Goal: Transaction & Acquisition: Purchase product/service

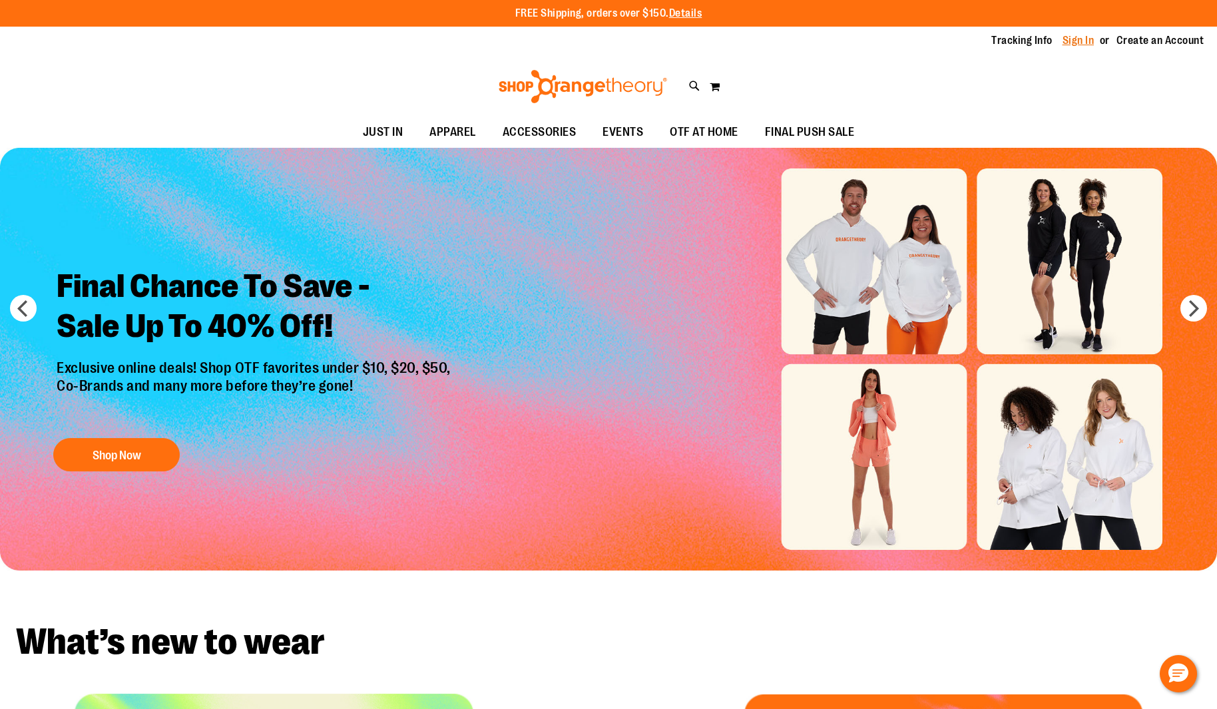
click at [1086, 40] on link "Sign In" at bounding box center [1079, 40] width 32 height 15
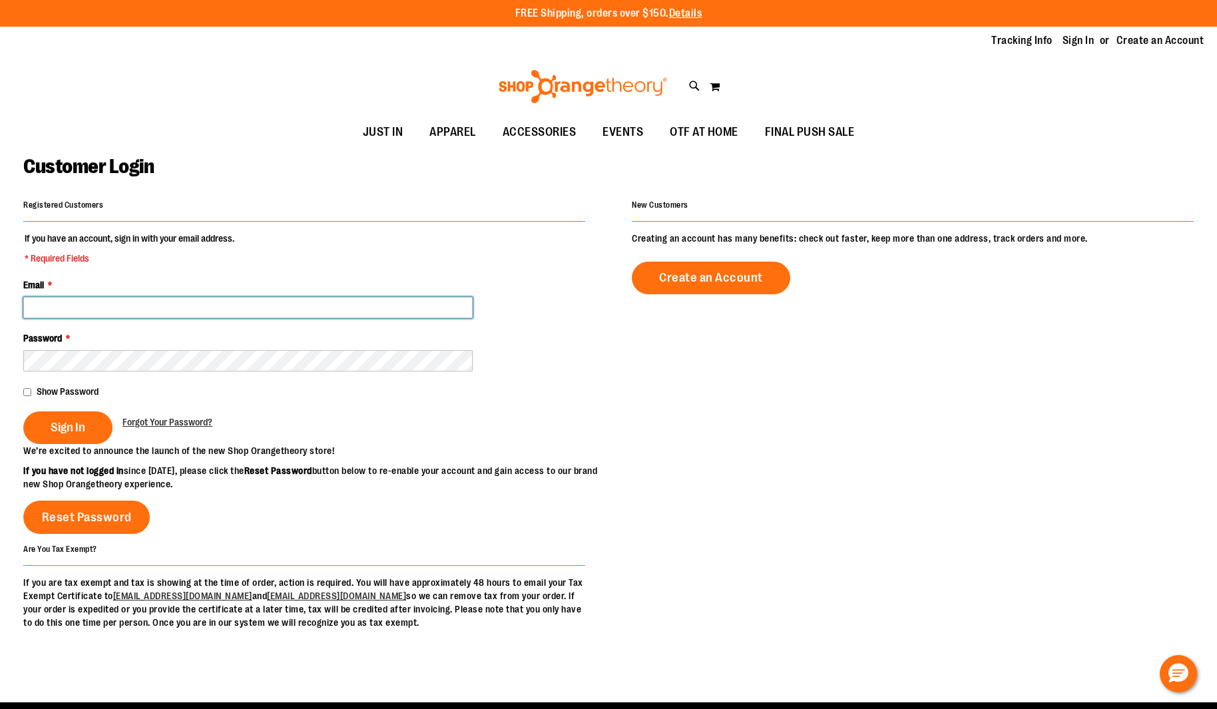
type input "**********"
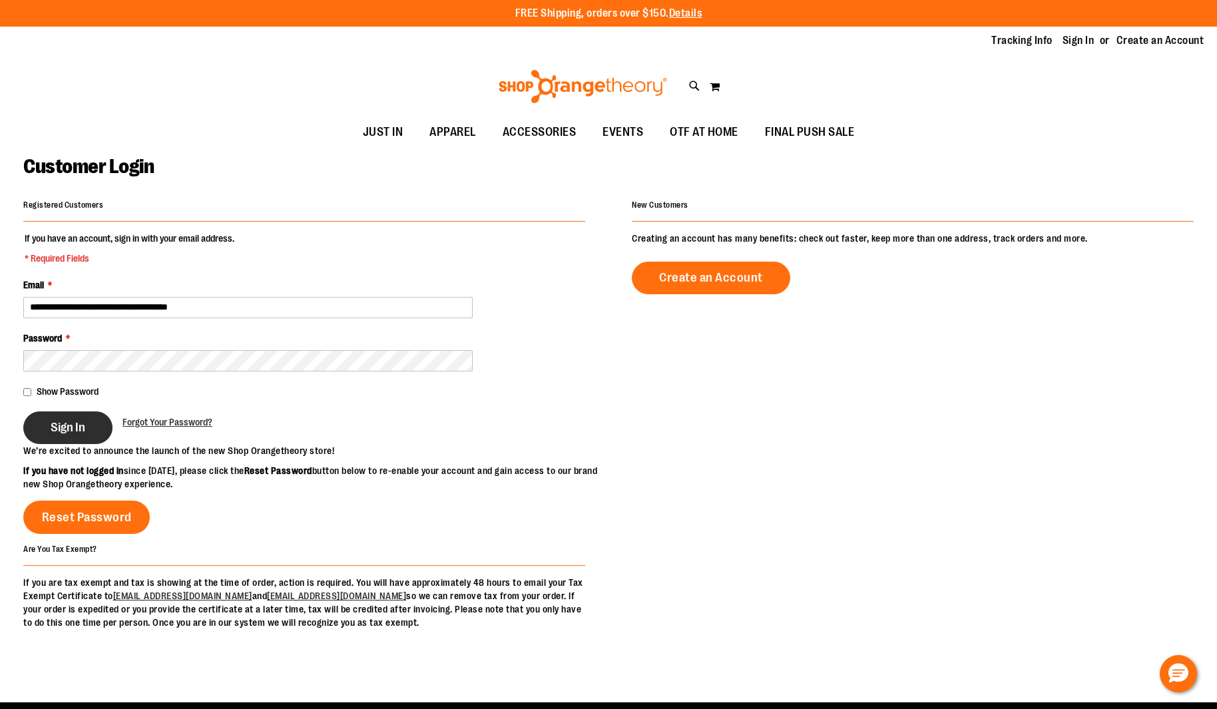
click at [57, 430] on span "Sign In" at bounding box center [68, 427] width 35 height 15
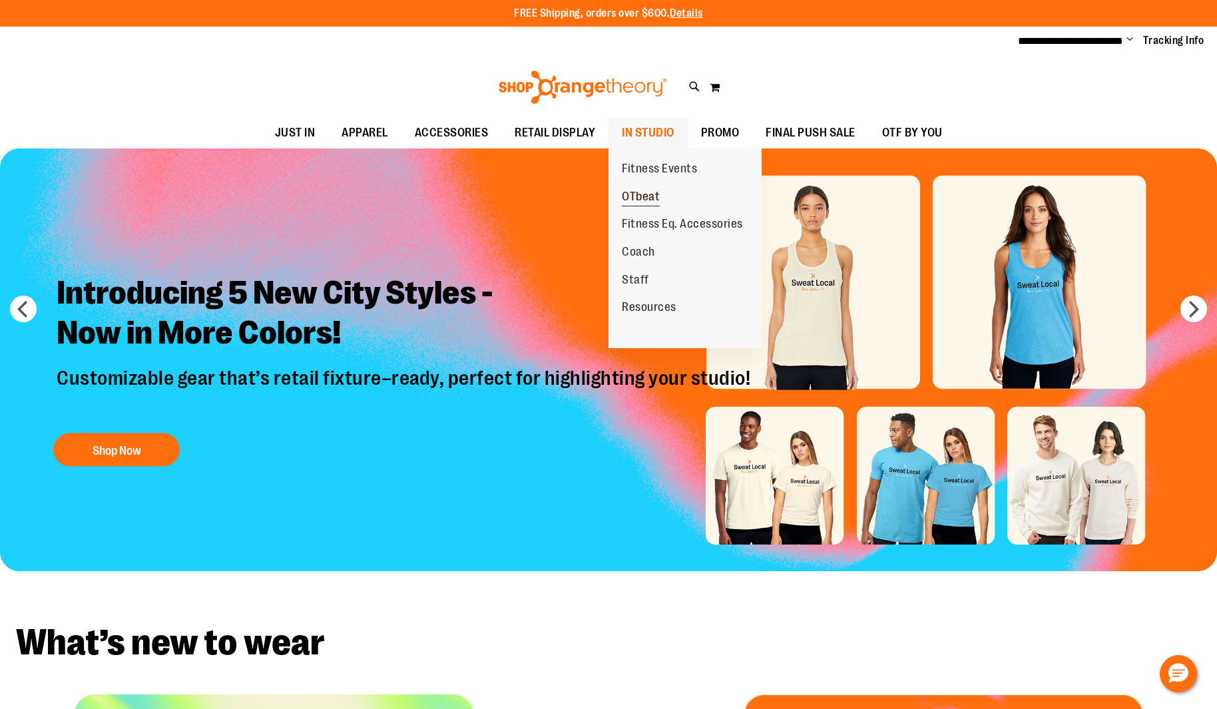
click at [649, 190] on span "OTbeat" at bounding box center [641, 198] width 38 height 17
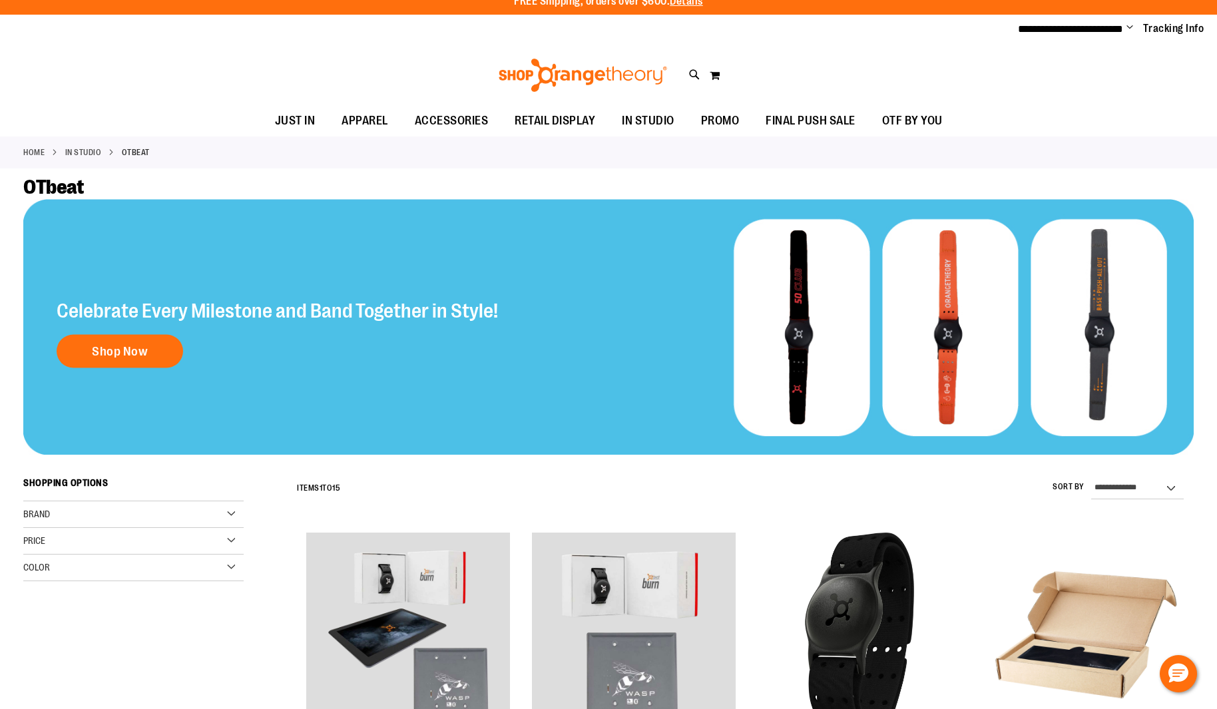
scroll to position [62, 0]
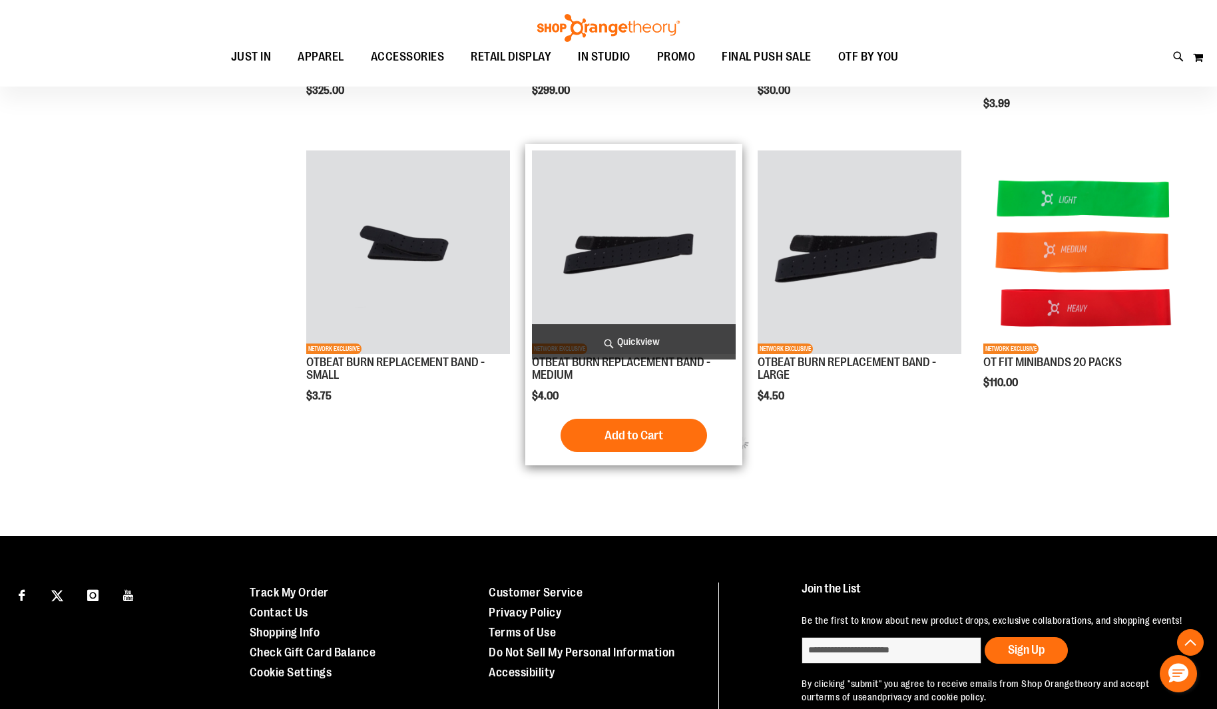
scroll to position [979, 0]
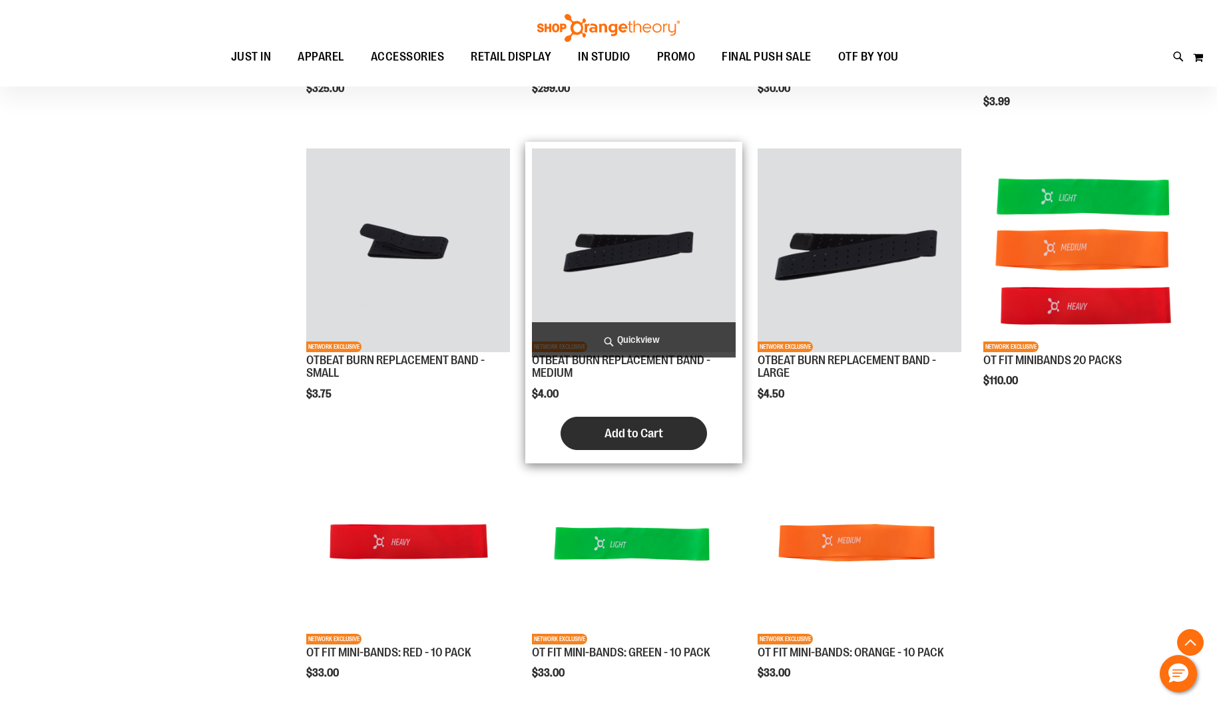
click at [634, 432] on span "Add to Cart" at bounding box center [634, 433] width 59 height 15
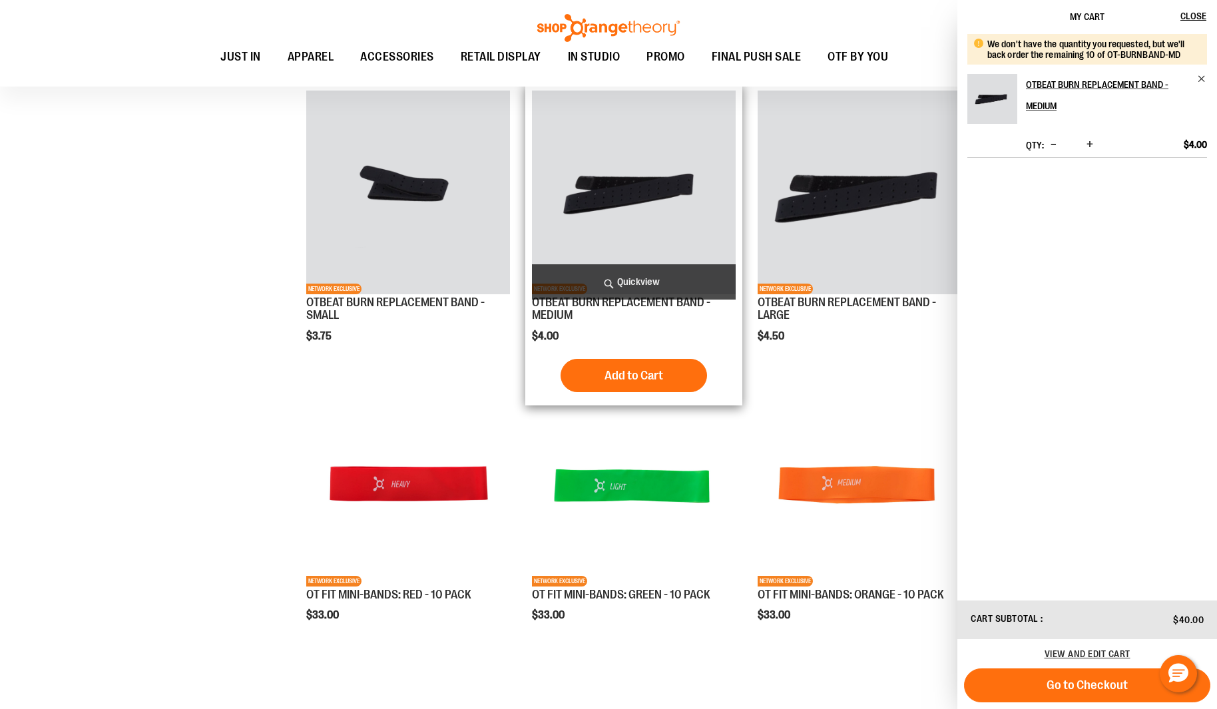
scroll to position [1023, 0]
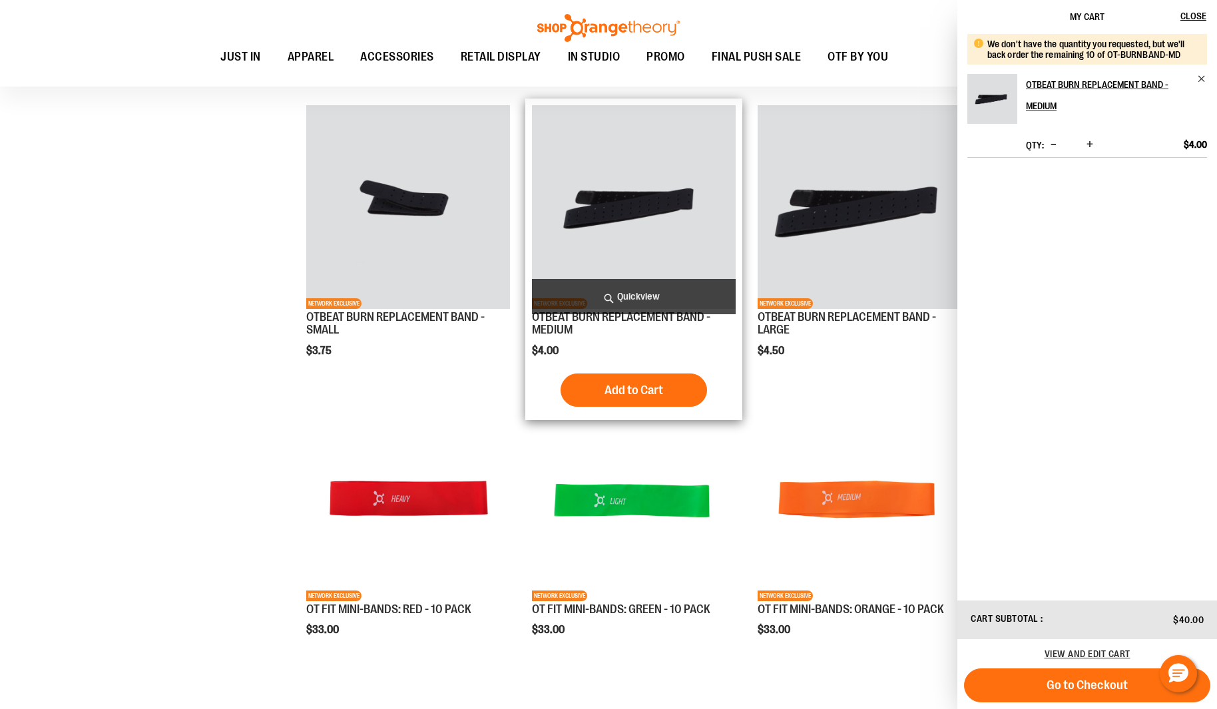
click at [601, 219] on img "product" at bounding box center [634, 207] width 204 height 204
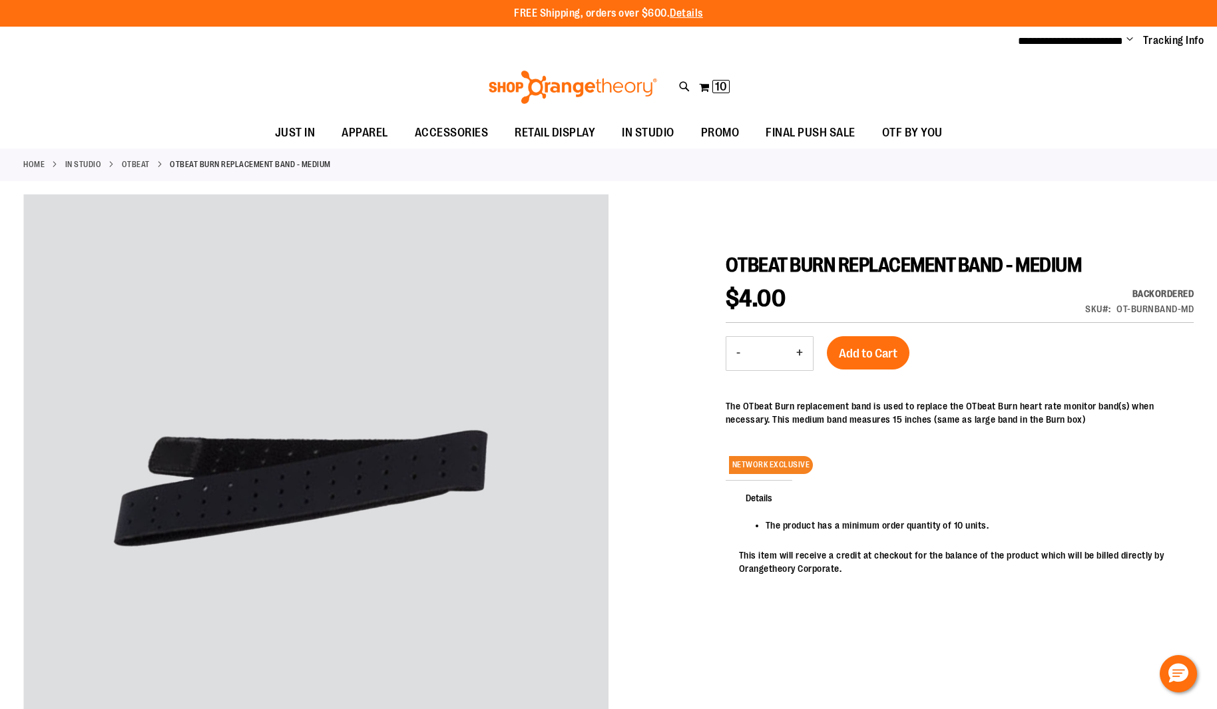
click at [798, 352] on button "+" at bounding box center [799, 353] width 27 height 33
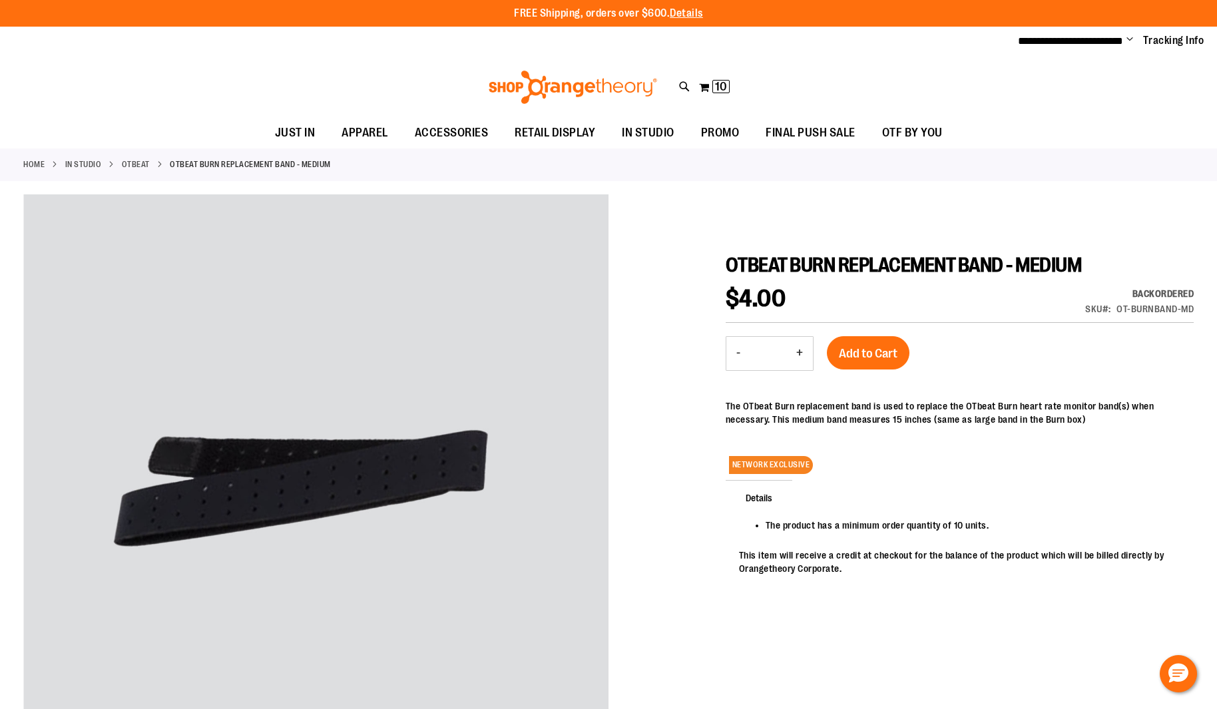
click at [798, 352] on button "+" at bounding box center [799, 353] width 27 height 33
click at [799, 352] on button "+" at bounding box center [799, 353] width 27 height 33
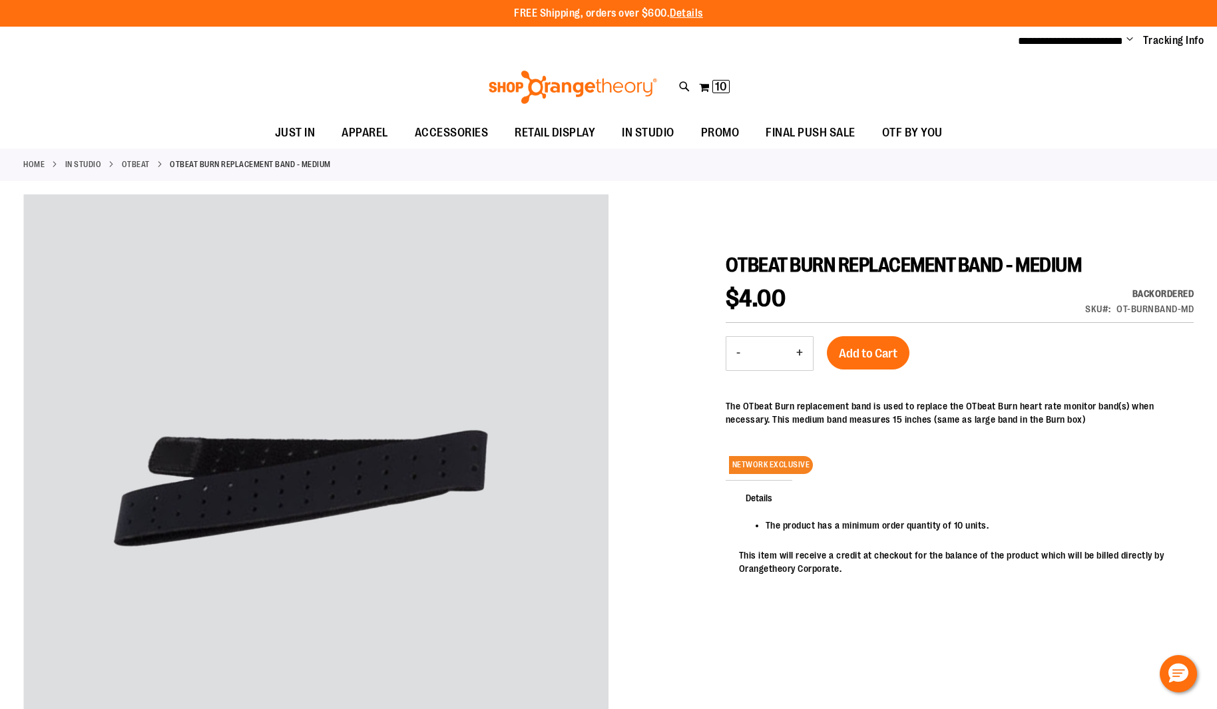
type input "**"
click at [985, 377] on div "OTBEAT BURN REPLACEMENT BAND - MEDIUM $4.00 Backordered SKU OT-BURNBAND-MD - Qt…" at bounding box center [960, 433] width 468 height 360
click at [891, 351] on span "Add to Cart" at bounding box center [868, 353] width 59 height 15
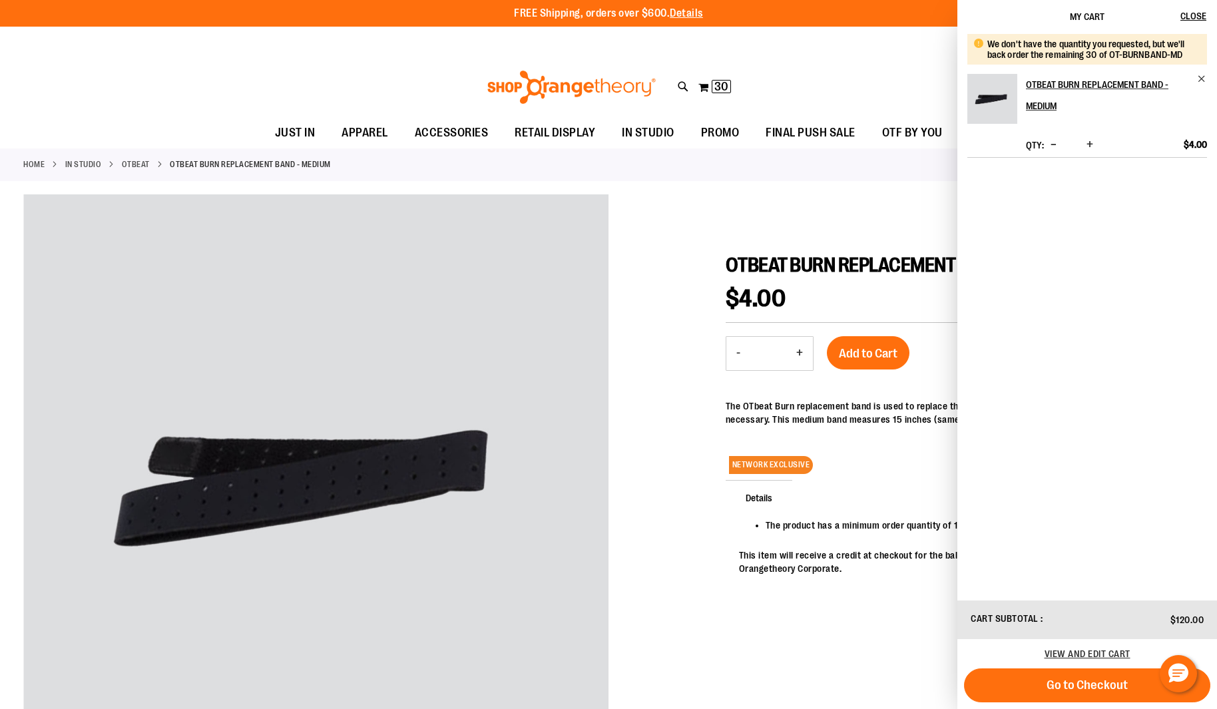
click at [1053, 144] on span "Decrease product quantity" at bounding box center [1054, 144] width 6 height 13
click at [1203, 79] on span "Remove item" at bounding box center [1202, 79] width 10 height 10
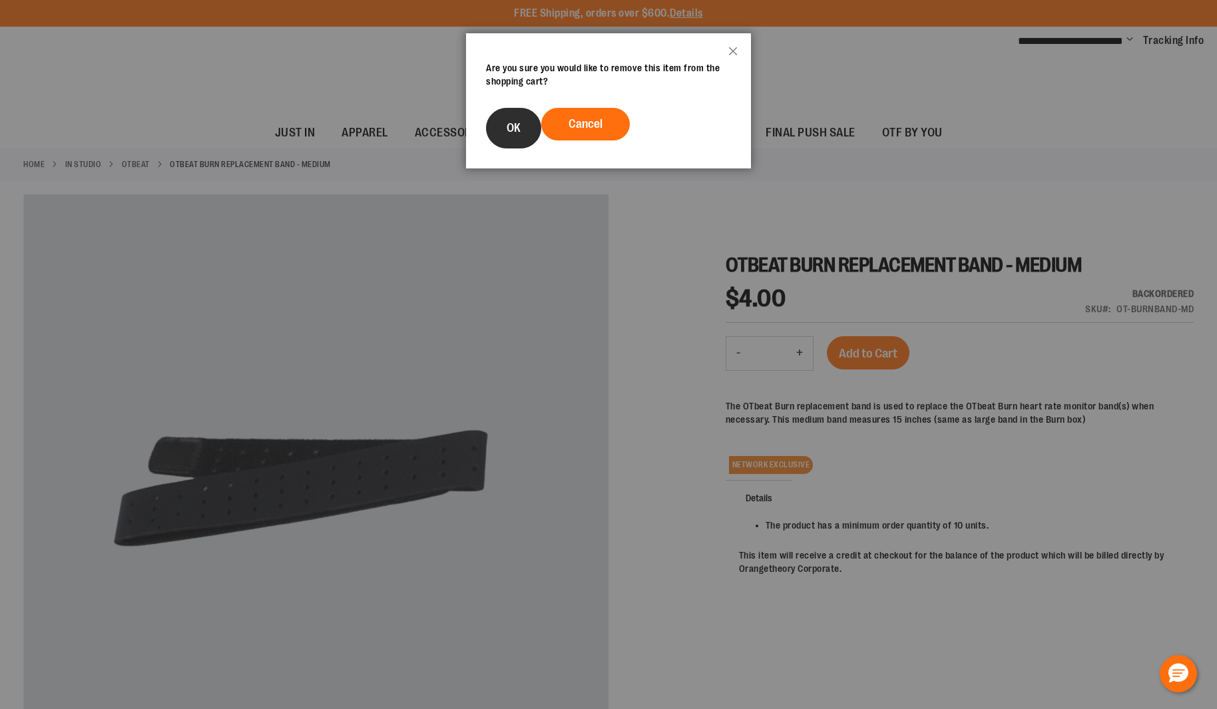
click at [525, 131] on button "OK" at bounding box center [513, 128] width 55 height 41
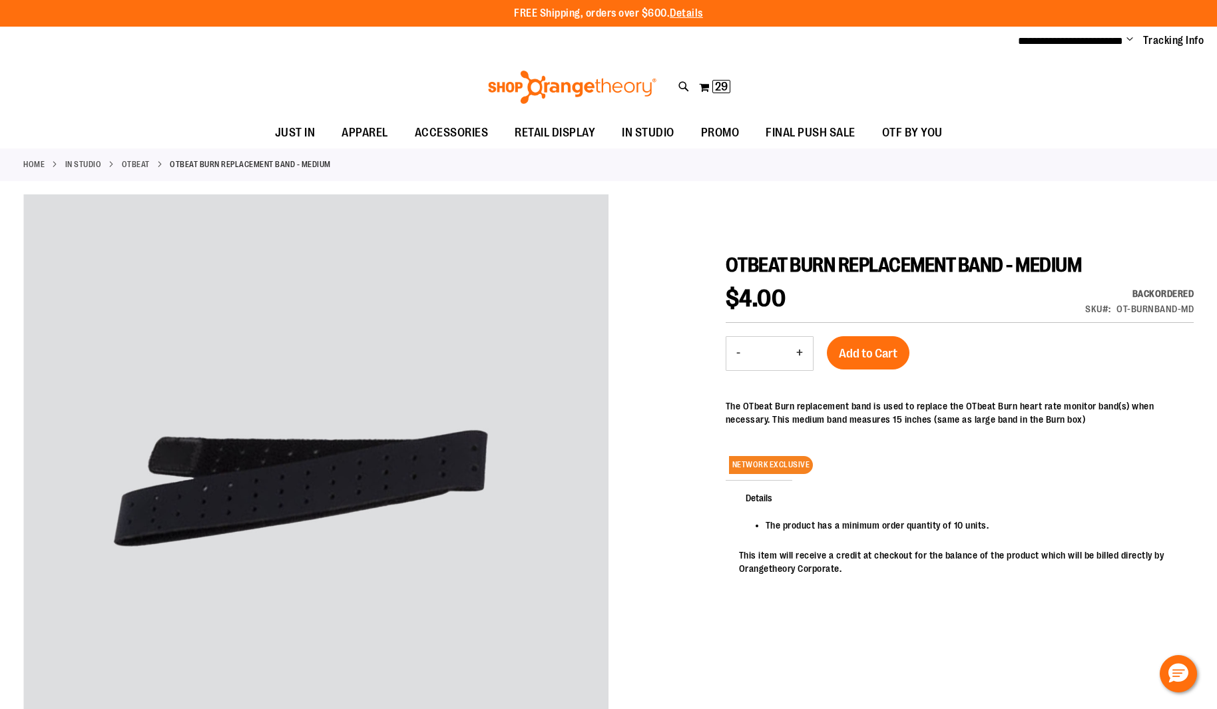
click at [683, 299] on div at bounding box center [608, 495] width 1171 height 602
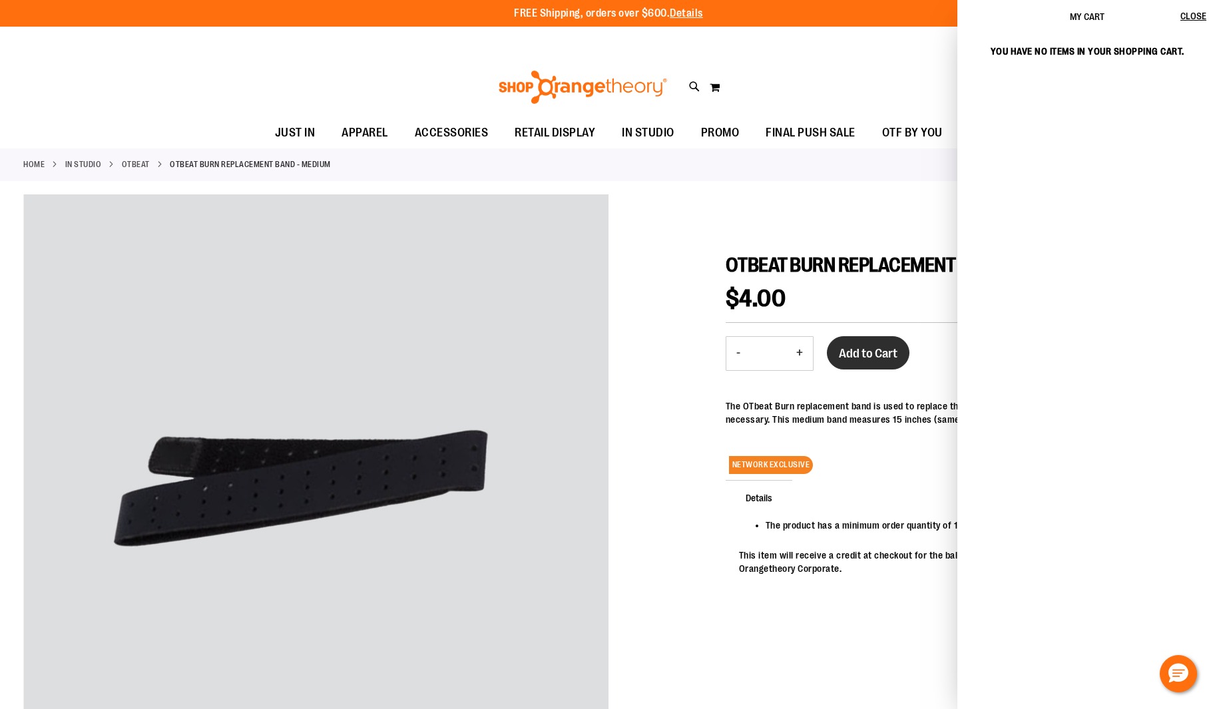
click at [874, 351] on span "Add to Cart" at bounding box center [868, 353] width 59 height 15
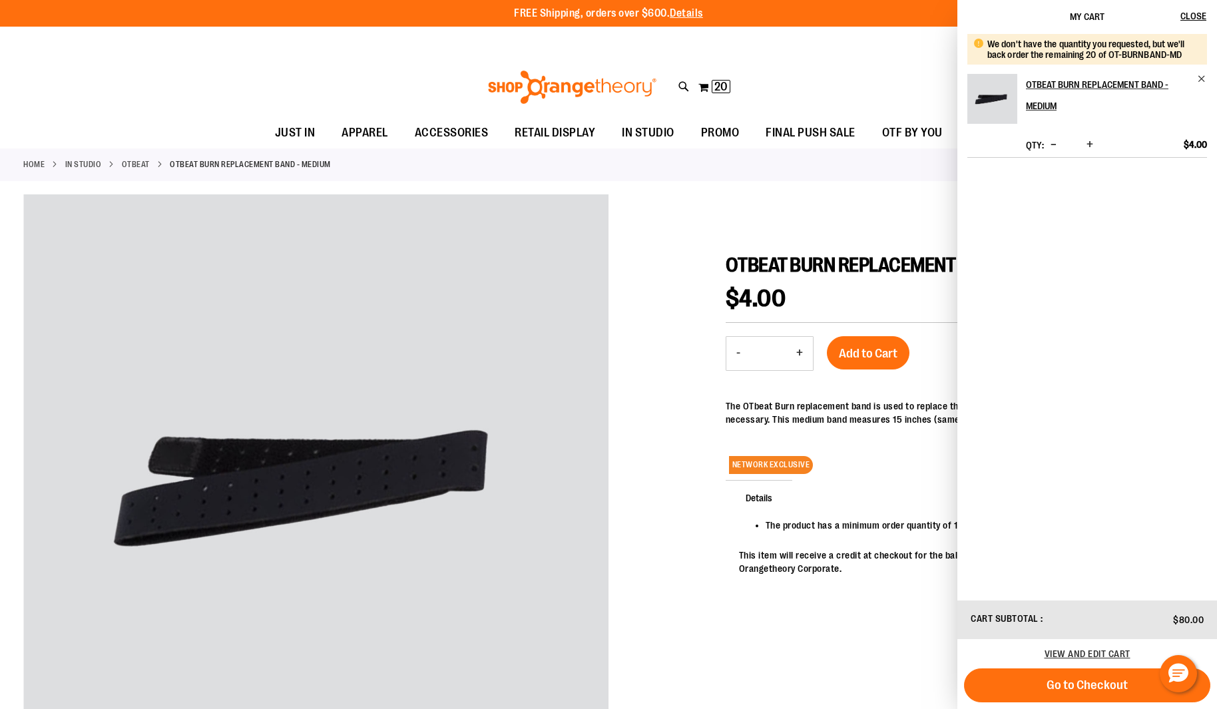
click at [650, 210] on div at bounding box center [608, 495] width 1171 height 602
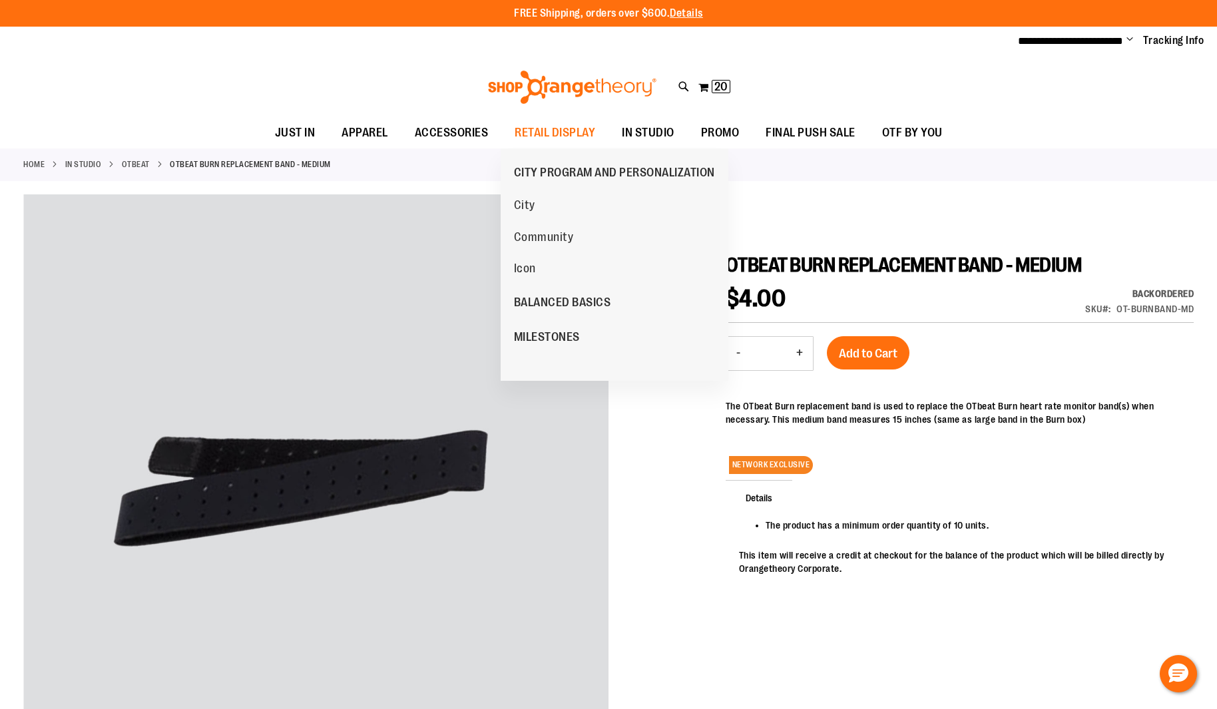
click at [564, 330] on span "MILESTONES" at bounding box center [547, 338] width 66 height 17
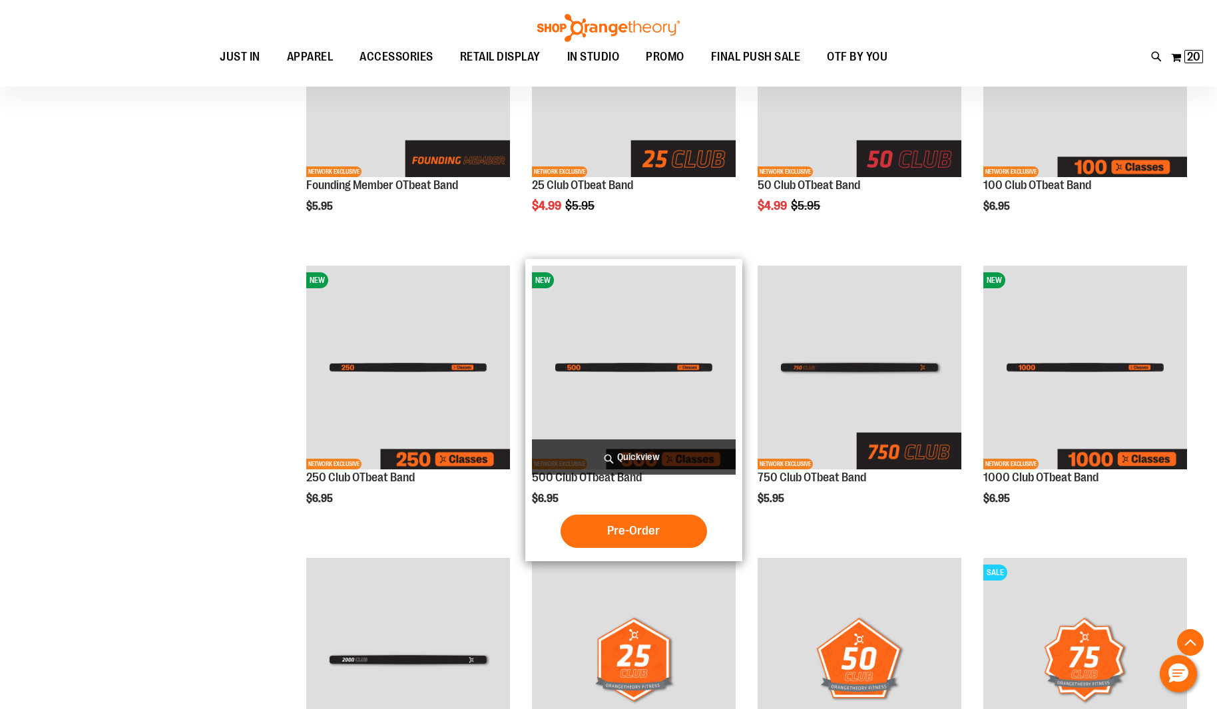
scroll to position [298, 0]
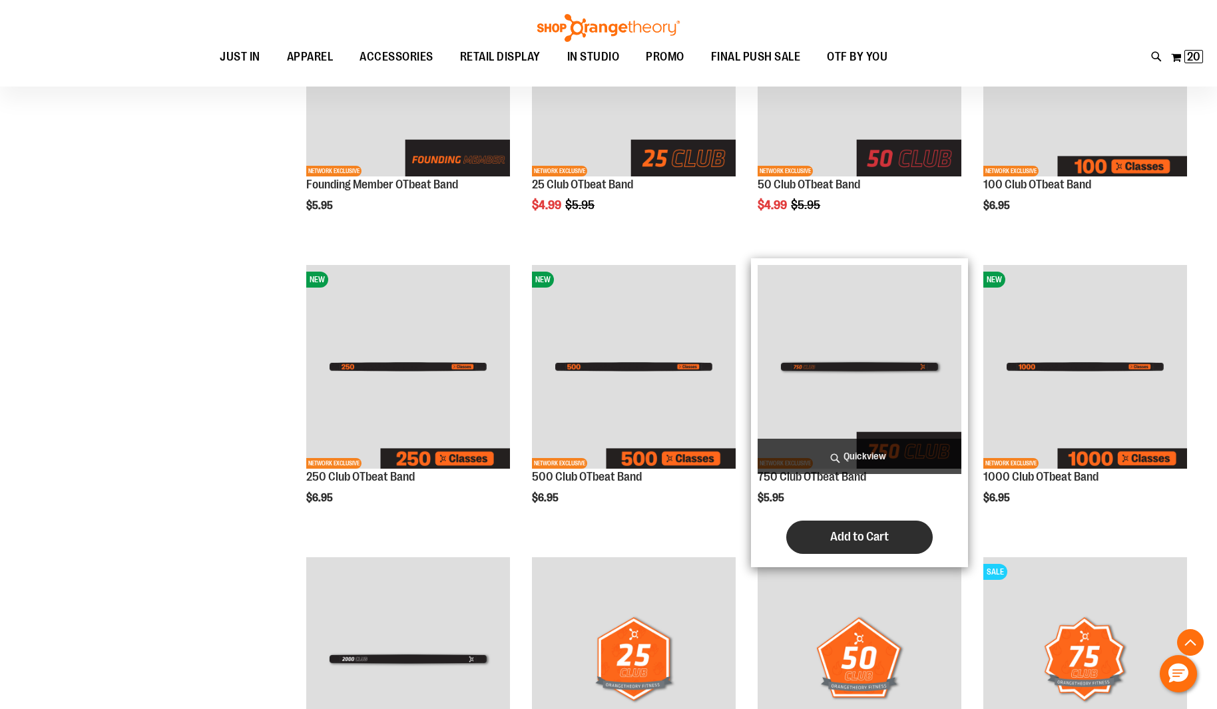
click at [861, 538] on span "Add to Cart" at bounding box center [859, 536] width 59 height 15
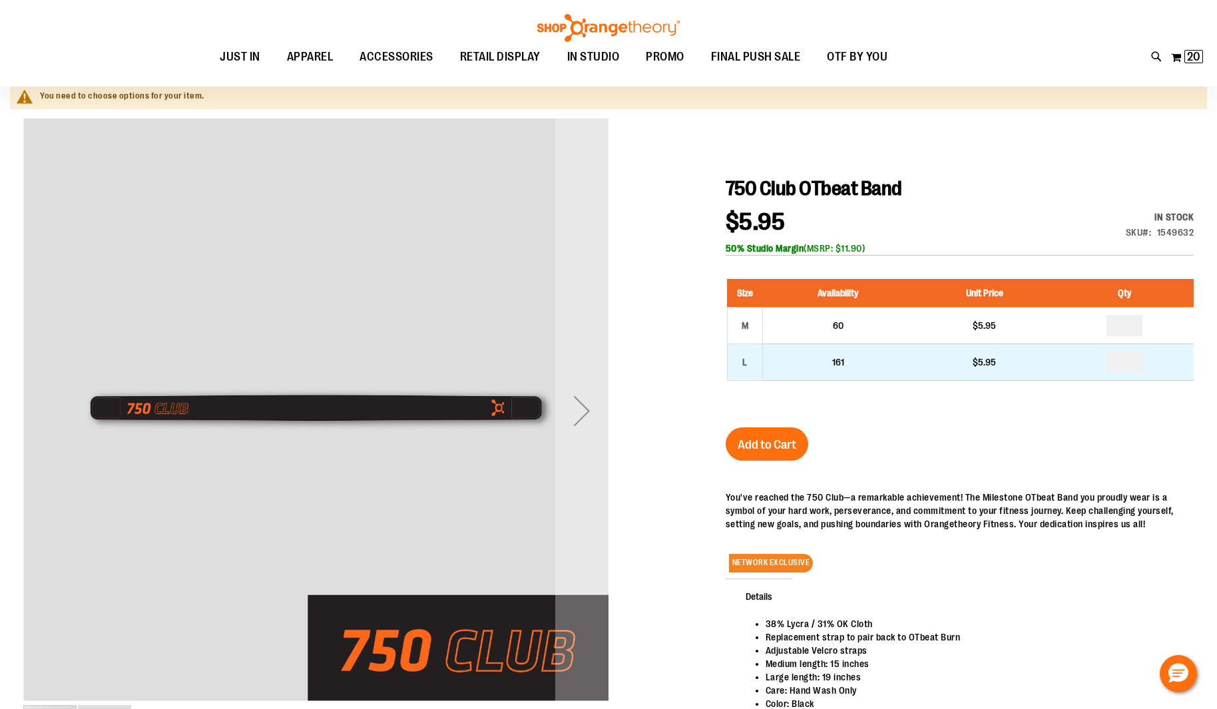
scroll to position [111, 0]
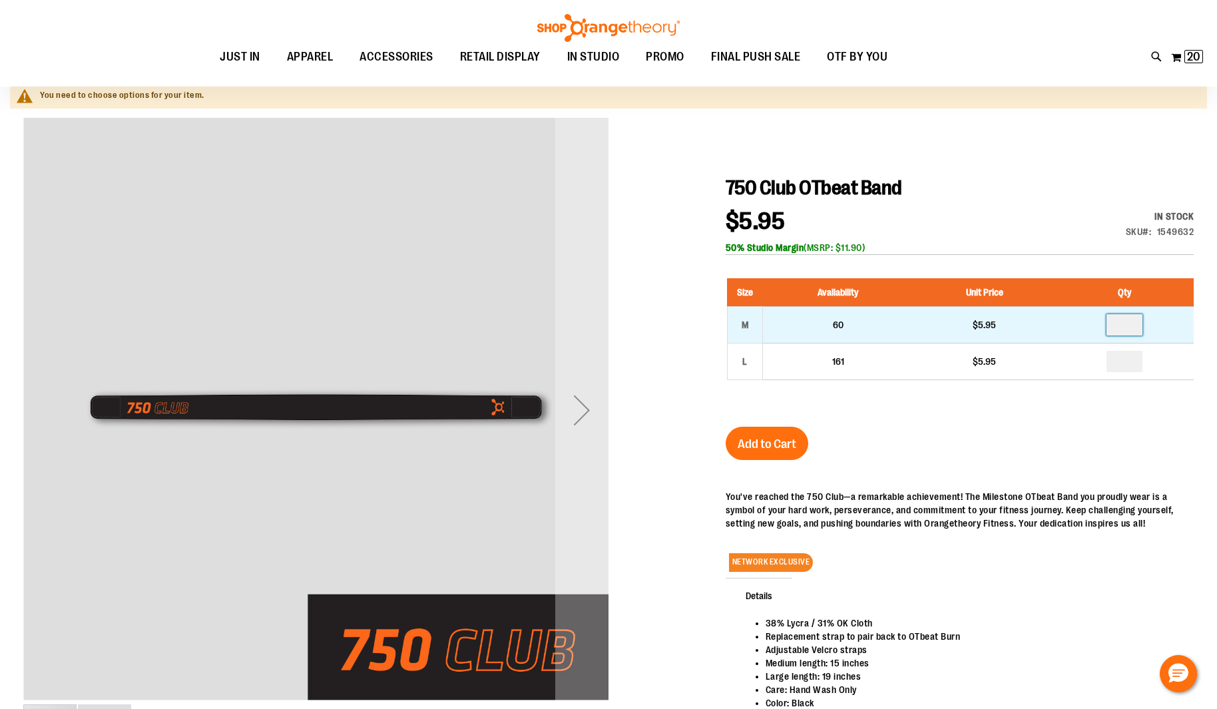
click at [1136, 326] on input "number" at bounding box center [1125, 324] width 36 height 21
type input "*"
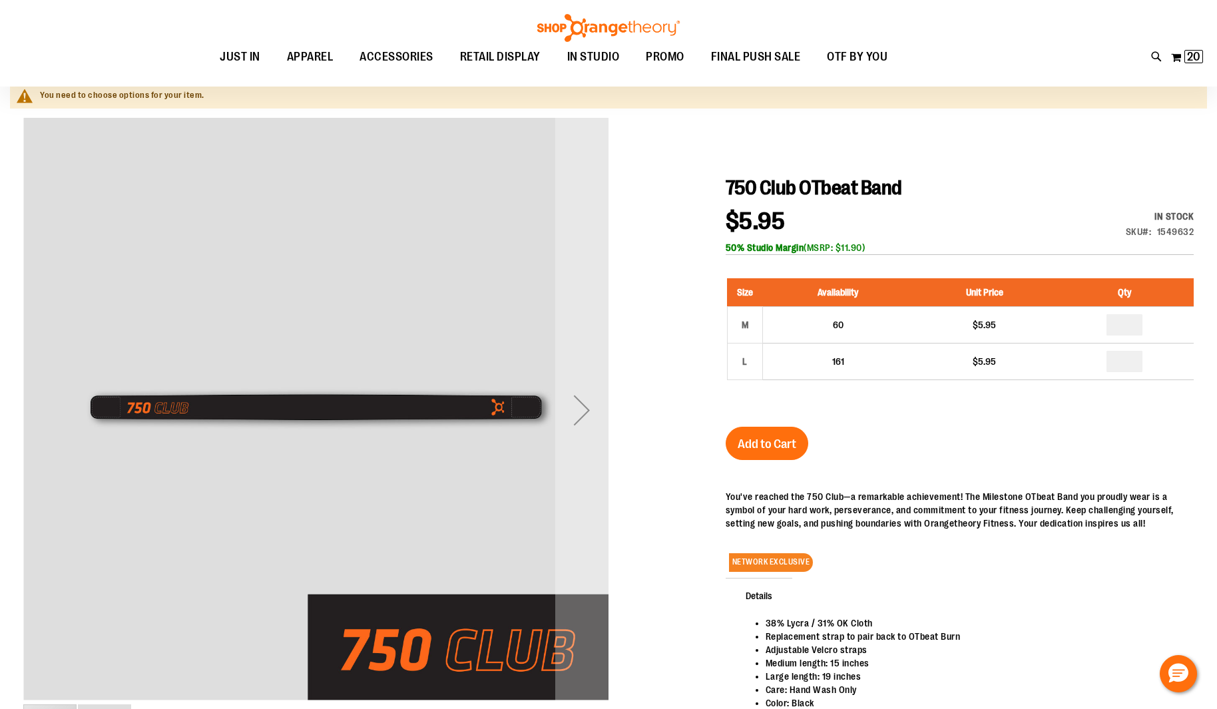
drag, startPoint x: 770, startPoint y: 450, endPoint x: 872, endPoint y: 438, distance: 103.2
click at [770, 450] on span "Add to Cart" at bounding box center [767, 444] width 59 height 15
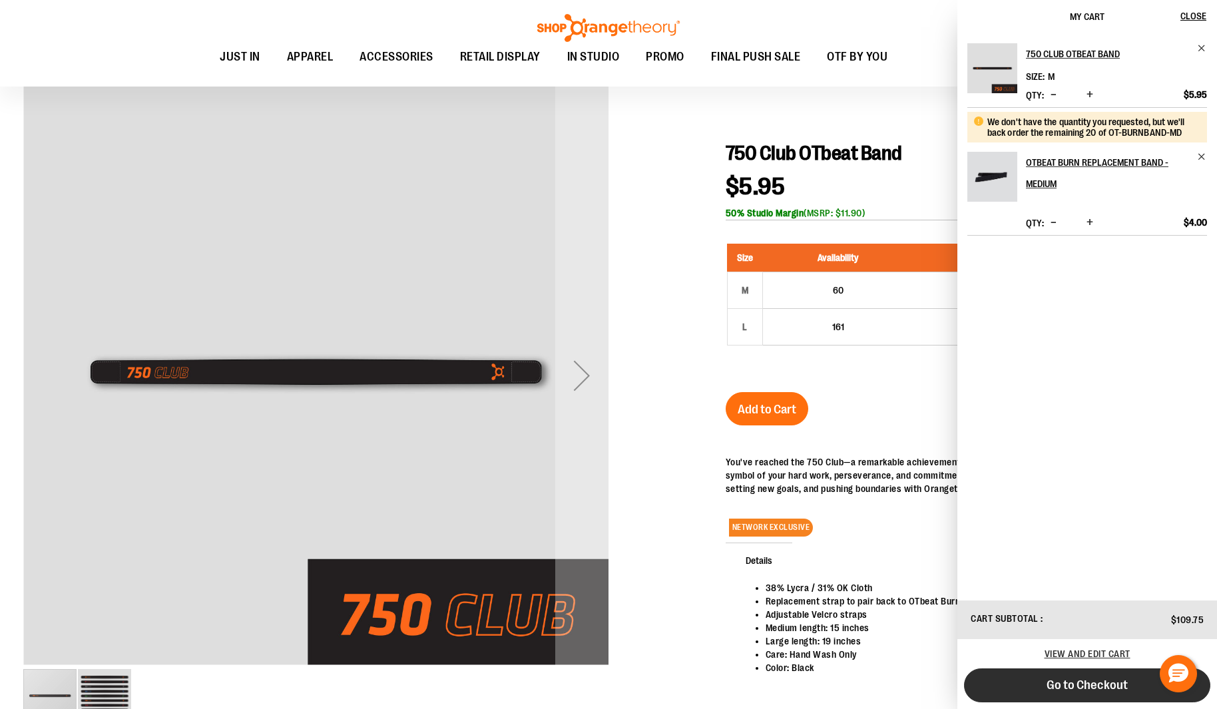
click at [1083, 688] on span "Go to Checkout" at bounding box center [1087, 685] width 81 height 15
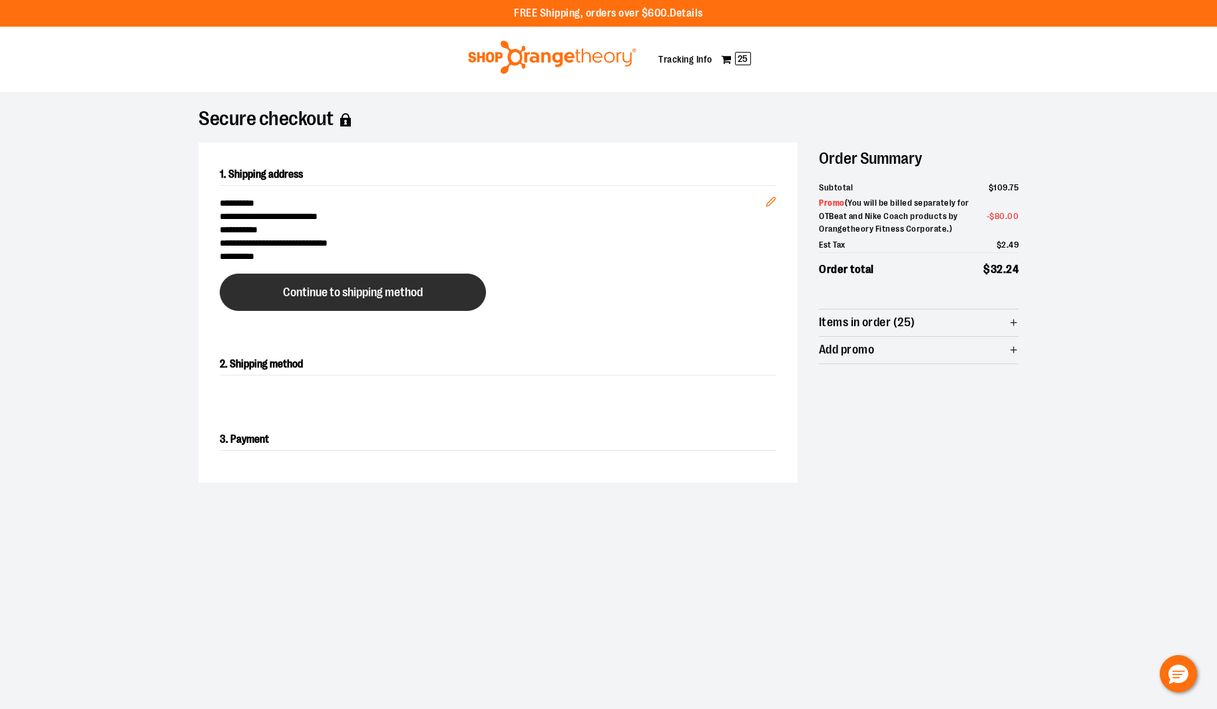
click at [342, 294] on span "Continue to shipping method" at bounding box center [353, 292] width 140 height 13
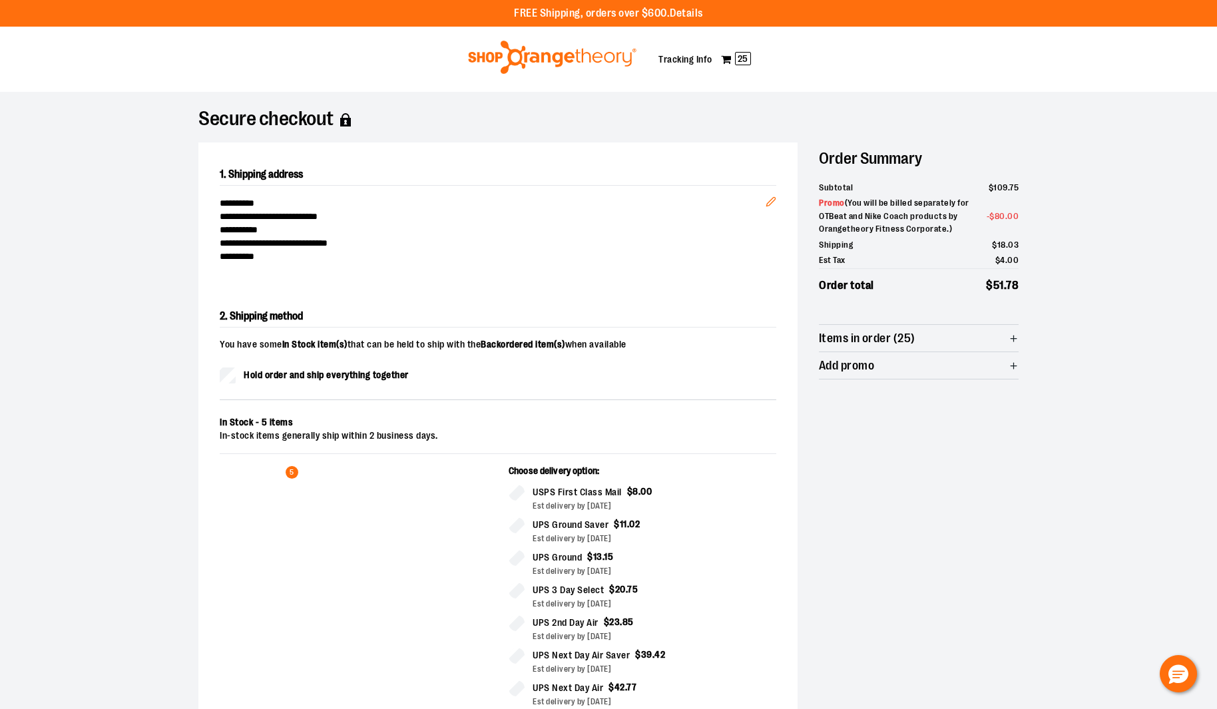
scroll to position [227, 0]
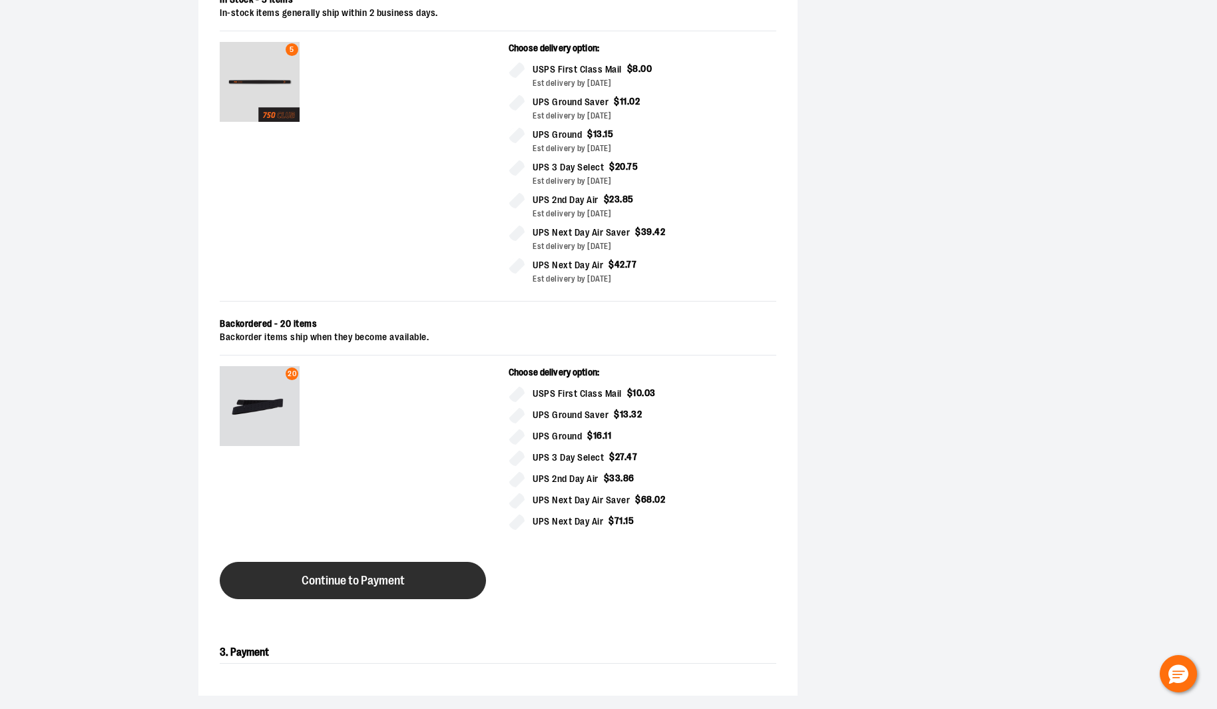
click at [343, 580] on span "Continue to Payment" at bounding box center [353, 581] width 103 height 13
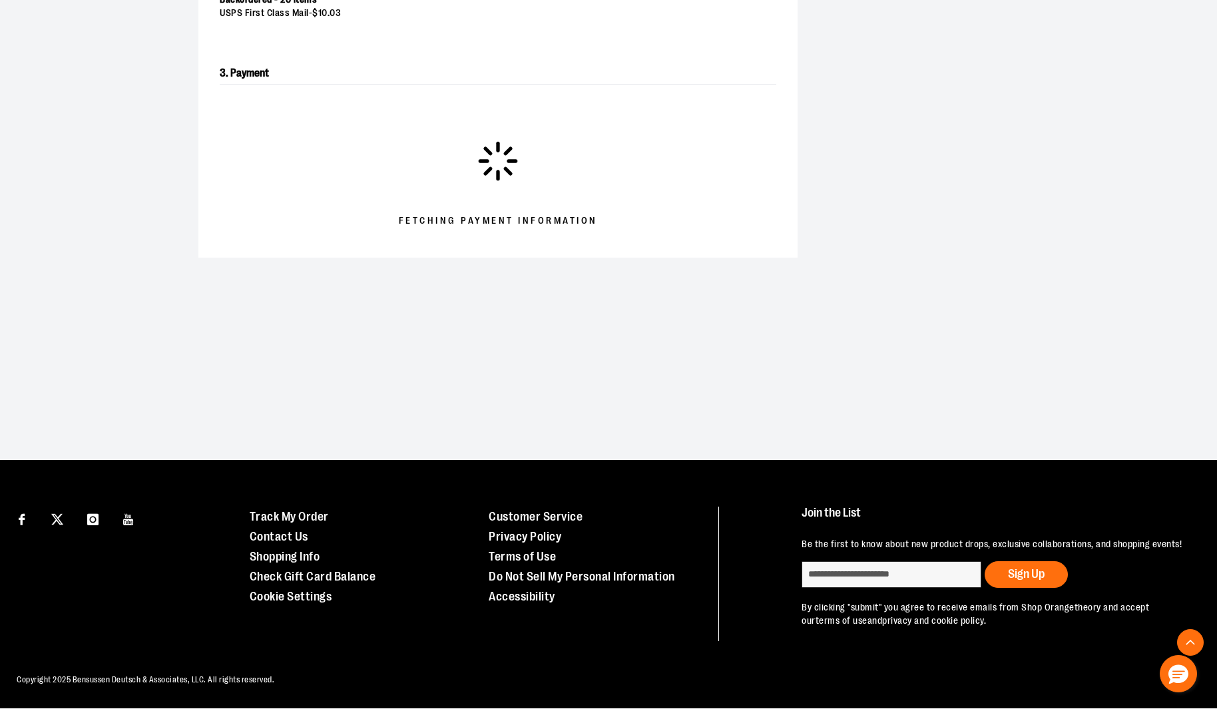
scroll to position [398, 0]
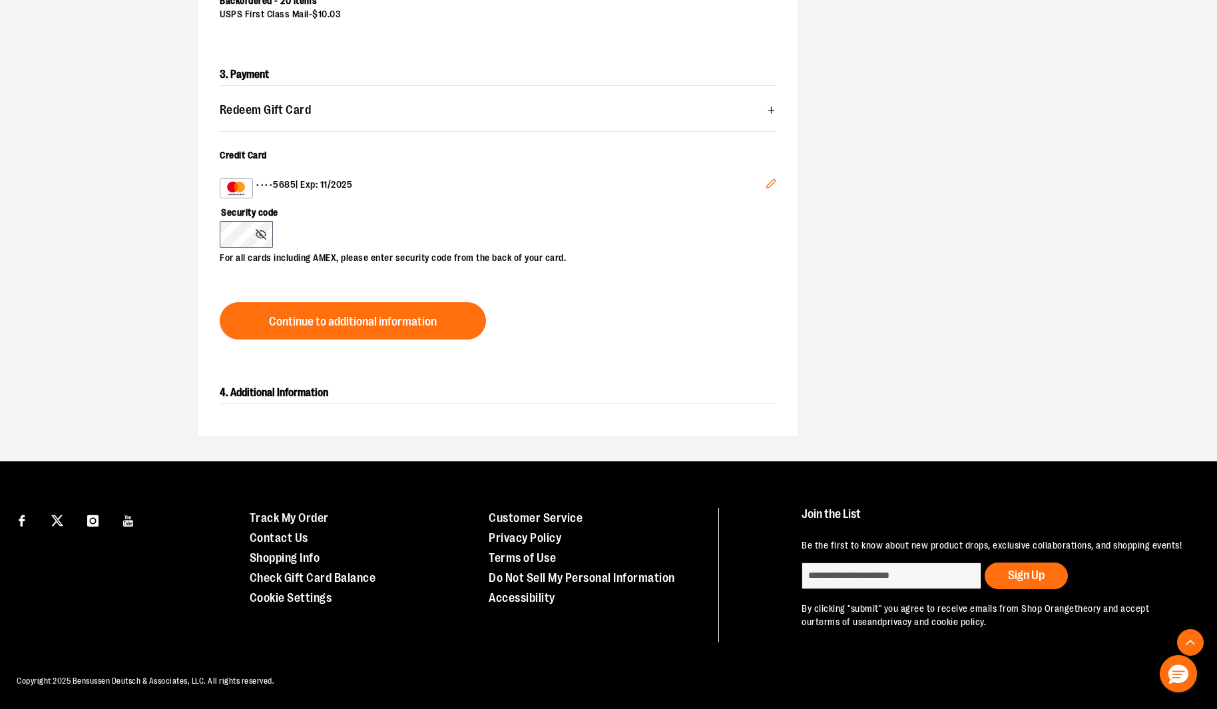
click at [770, 184] on icon "Edit" at bounding box center [771, 183] width 11 height 11
click at [372, 308] on button "Continue to additional information" at bounding box center [353, 320] width 266 height 37
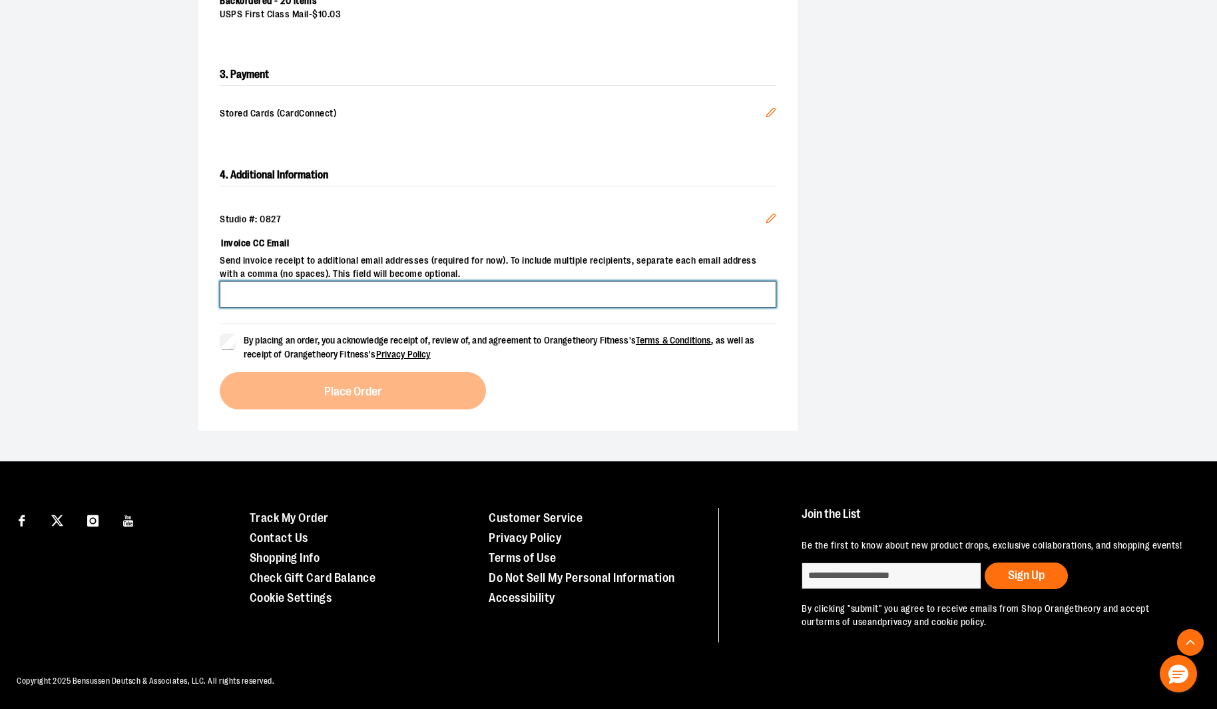
click at [382, 289] on input "Invoice CC Email" at bounding box center [498, 294] width 557 height 27
type input "**********"
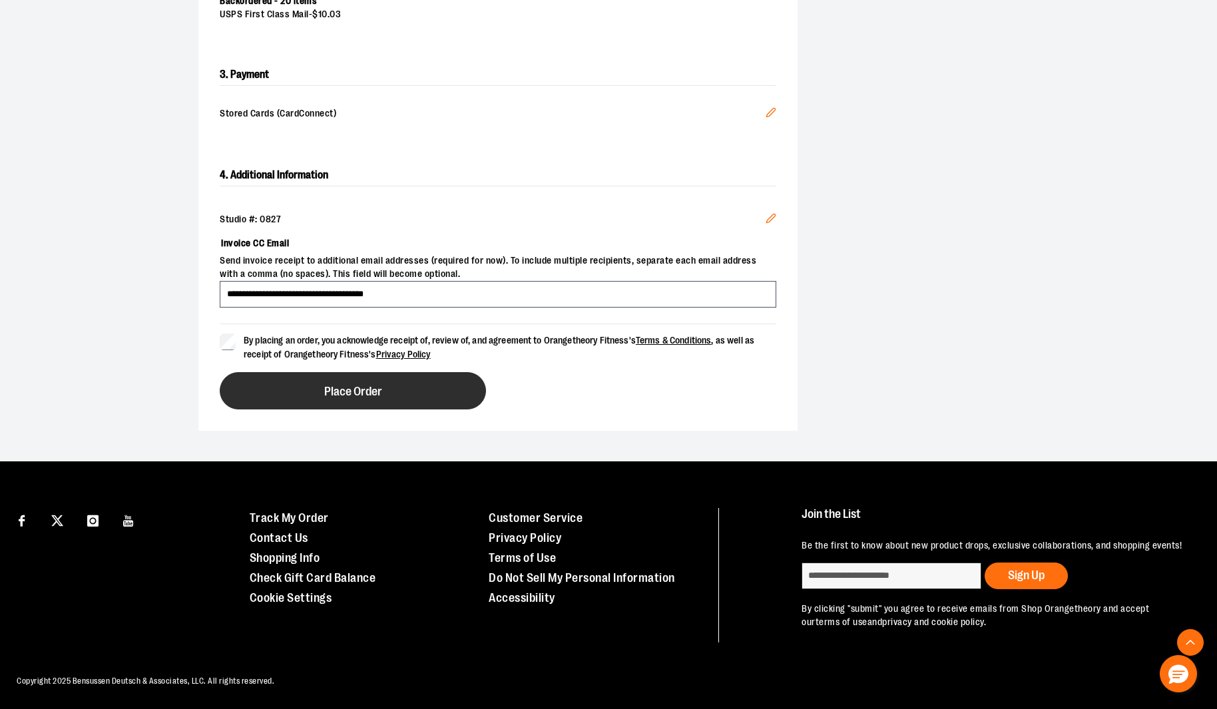
click at [365, 388] on span "Place Order" at bounding box center [353, 392] width 58 height 13
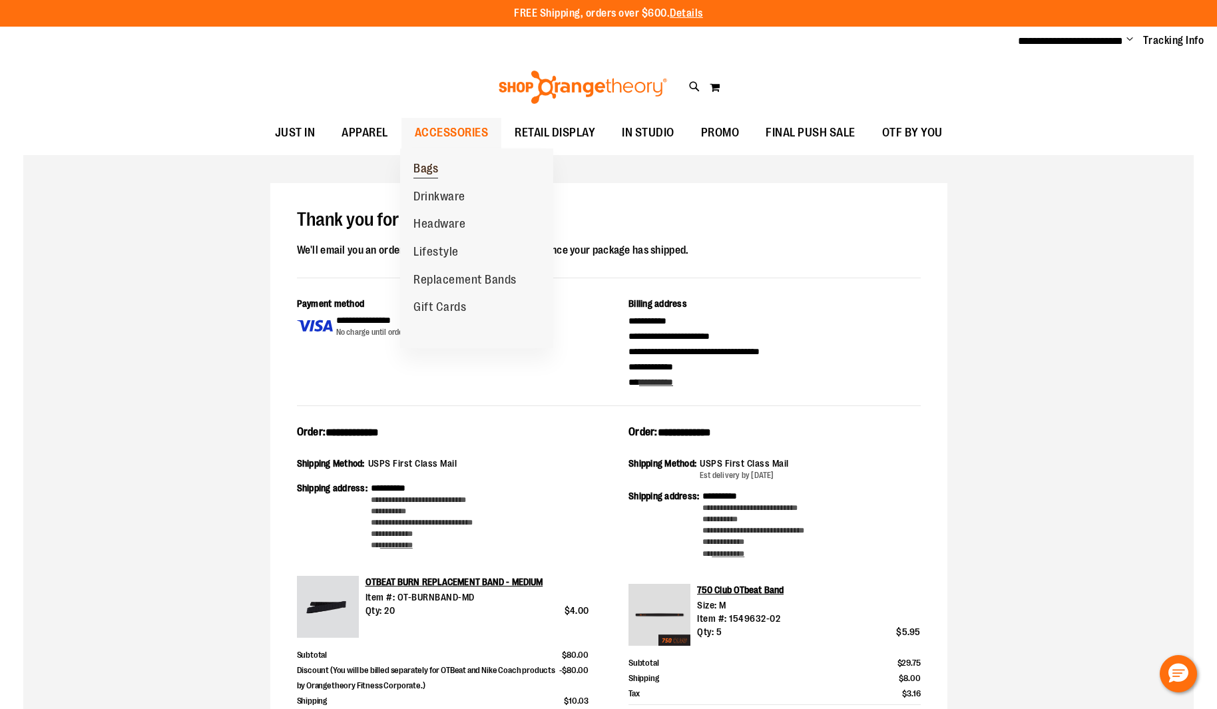
click at [431, 170] on span "Bags" at bounding box center [425, 170] width 25 height 17
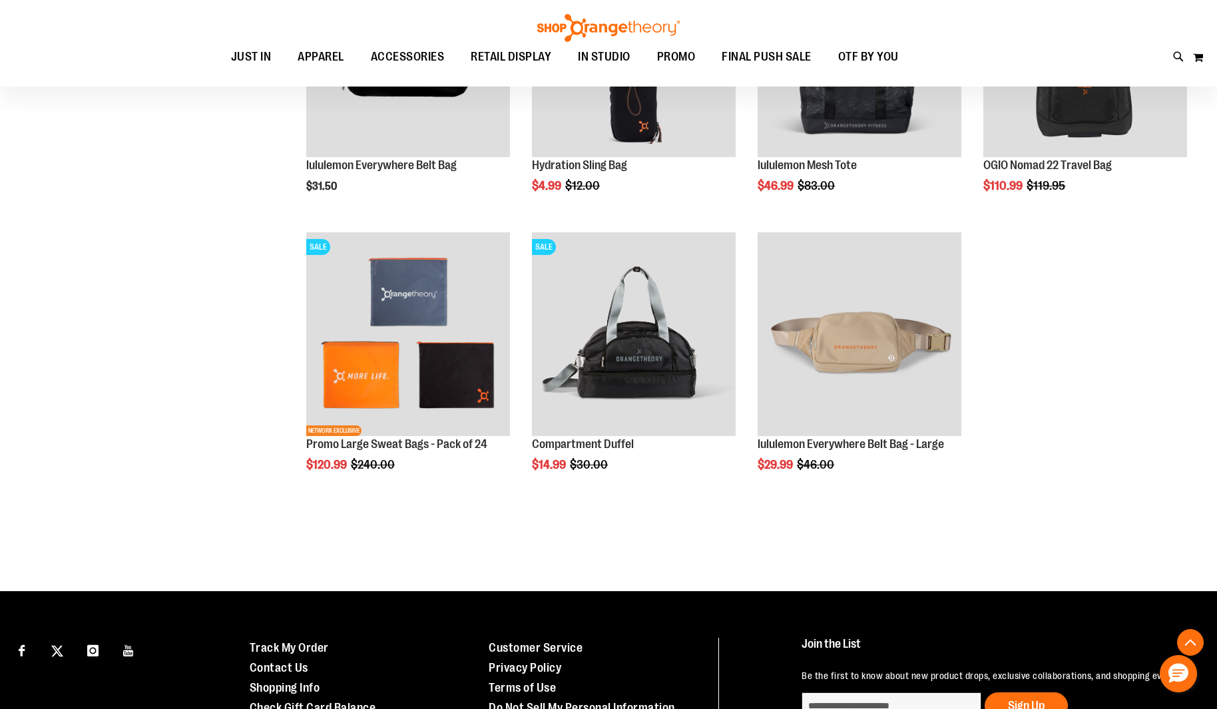
scroll to position [1156, 0]
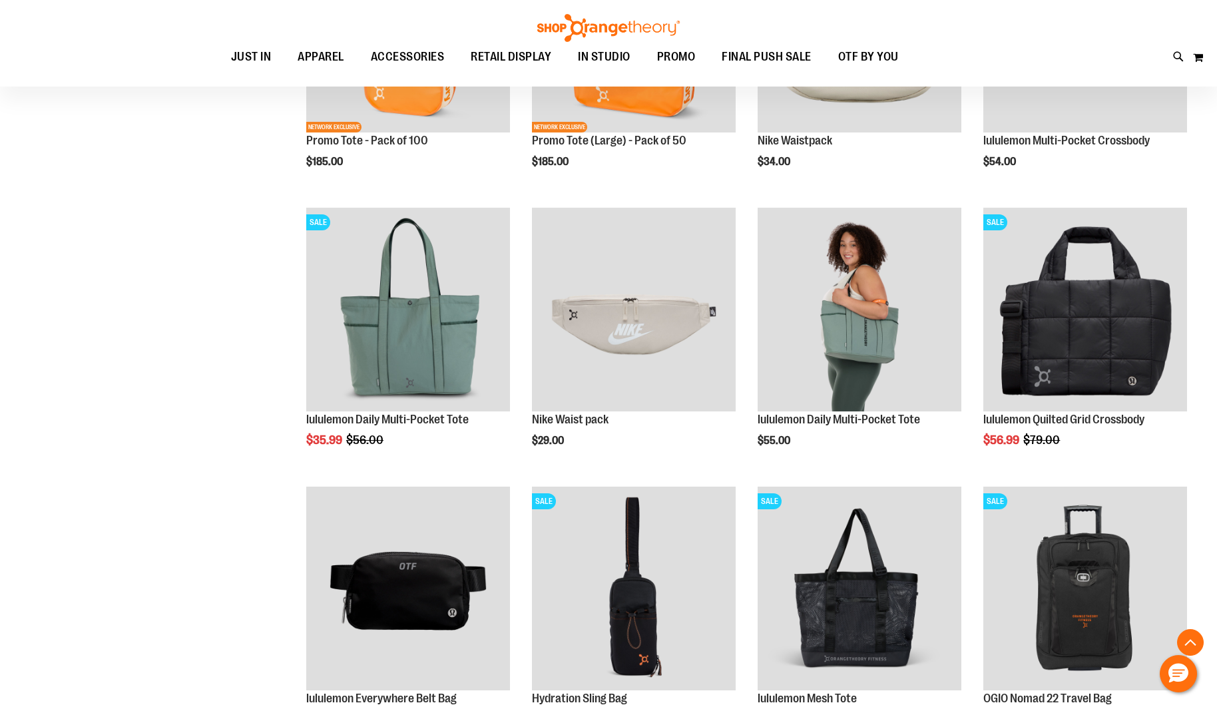
scroll to position [595, 0]
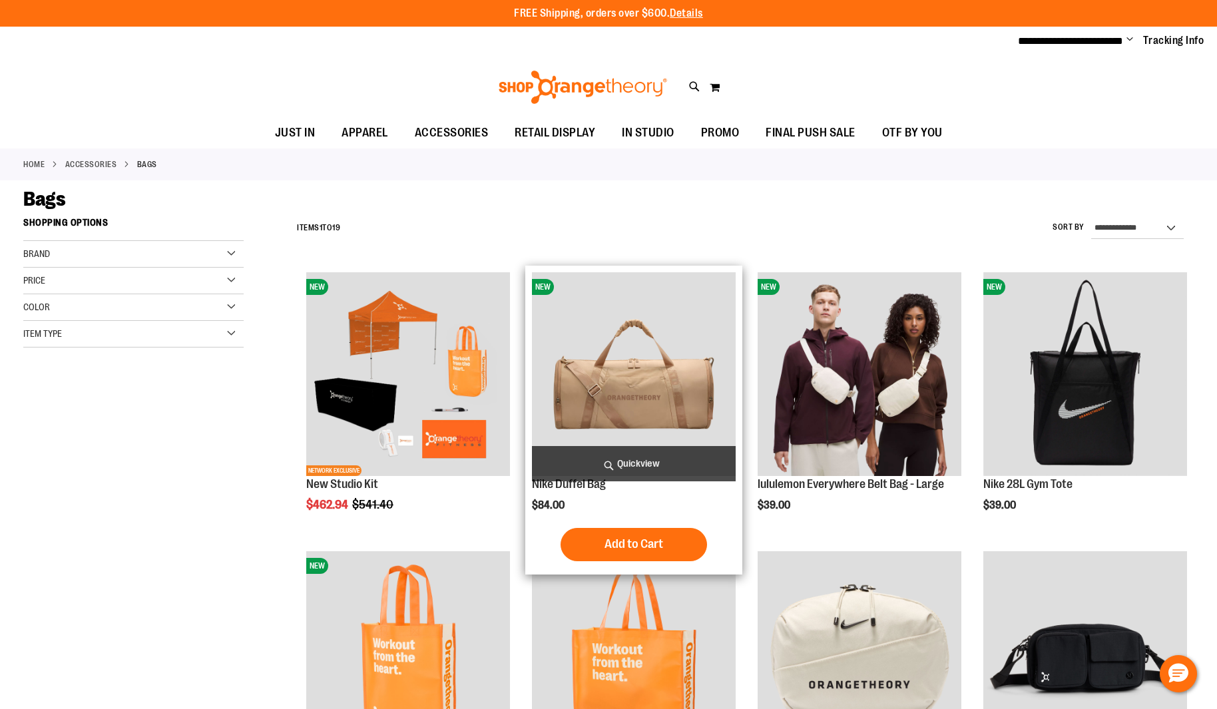
click at [657, 362] on img "product" at bounding box center [634, 374] width 204 height 204
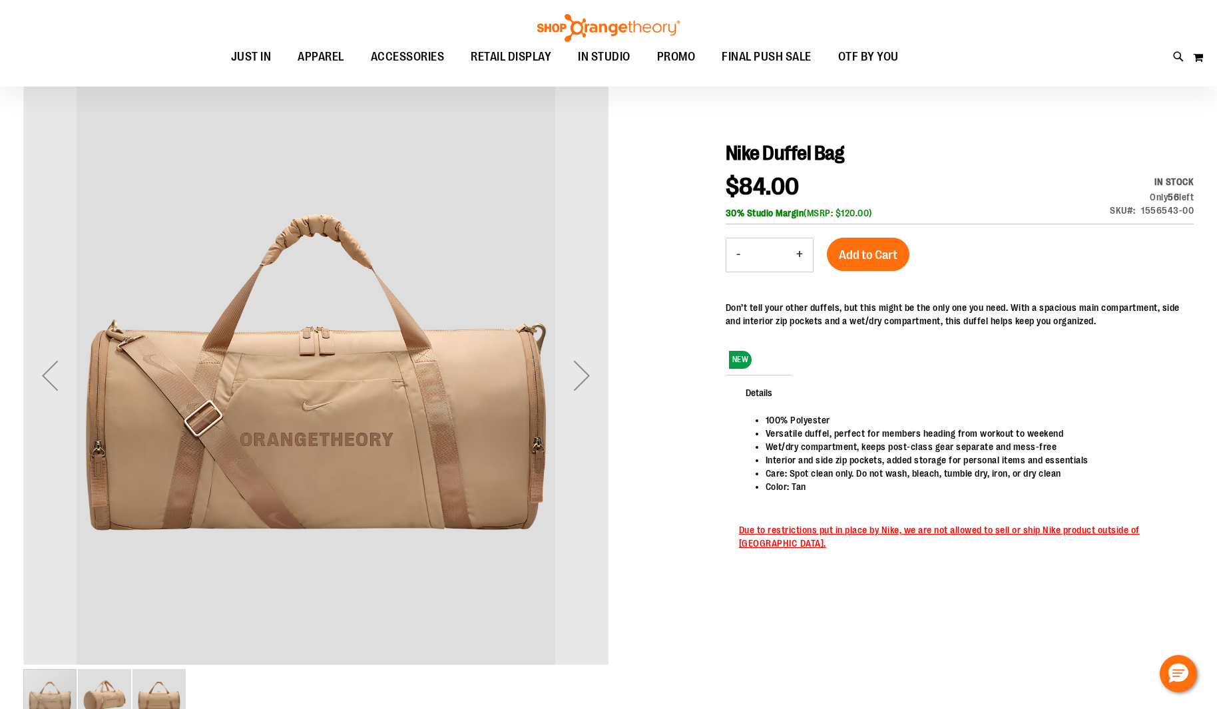
scroll to position [126, 0]
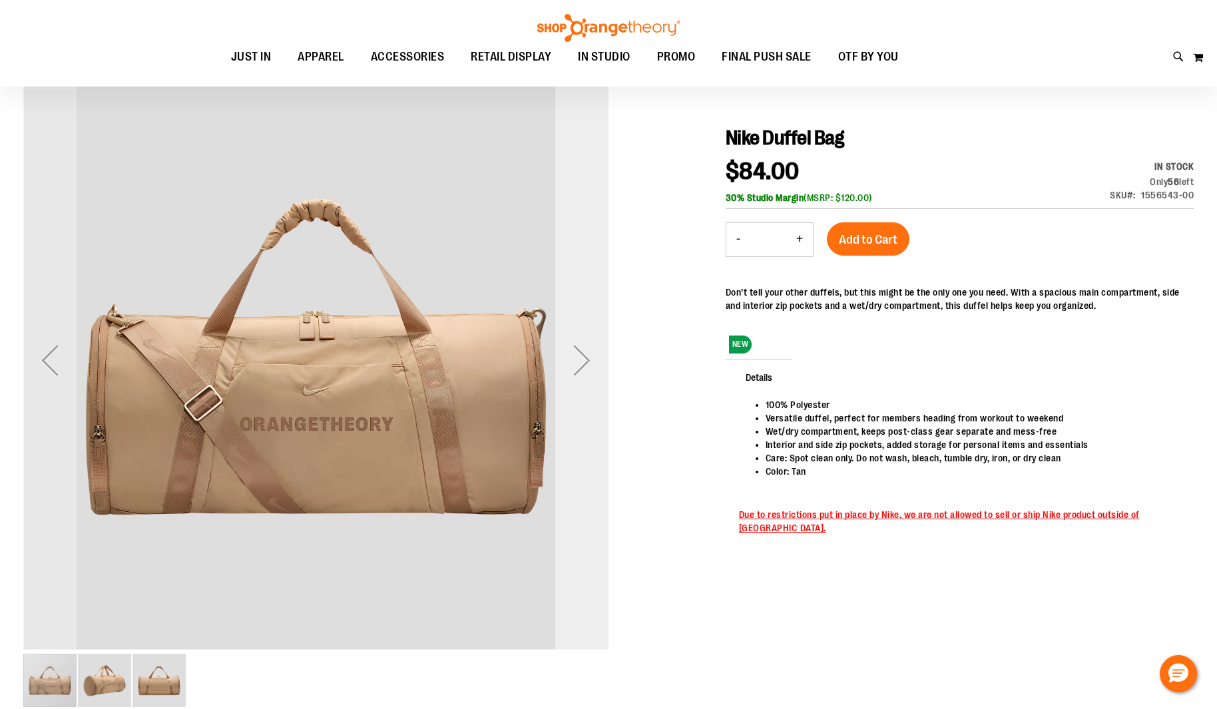
click at [579, 360] on div "Next" at bounding box center [581, 360] width 53 height 53
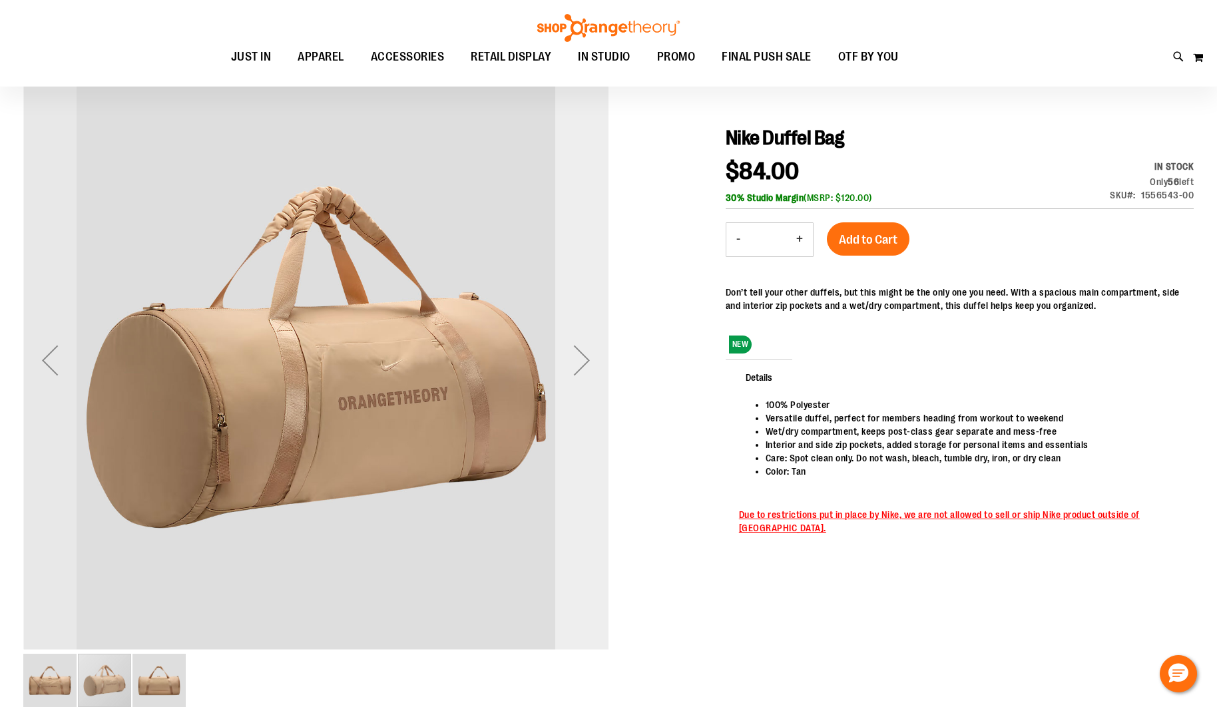
click at [582, 359] on div "Next" at bounding box center [581, 360] width 53 height 53
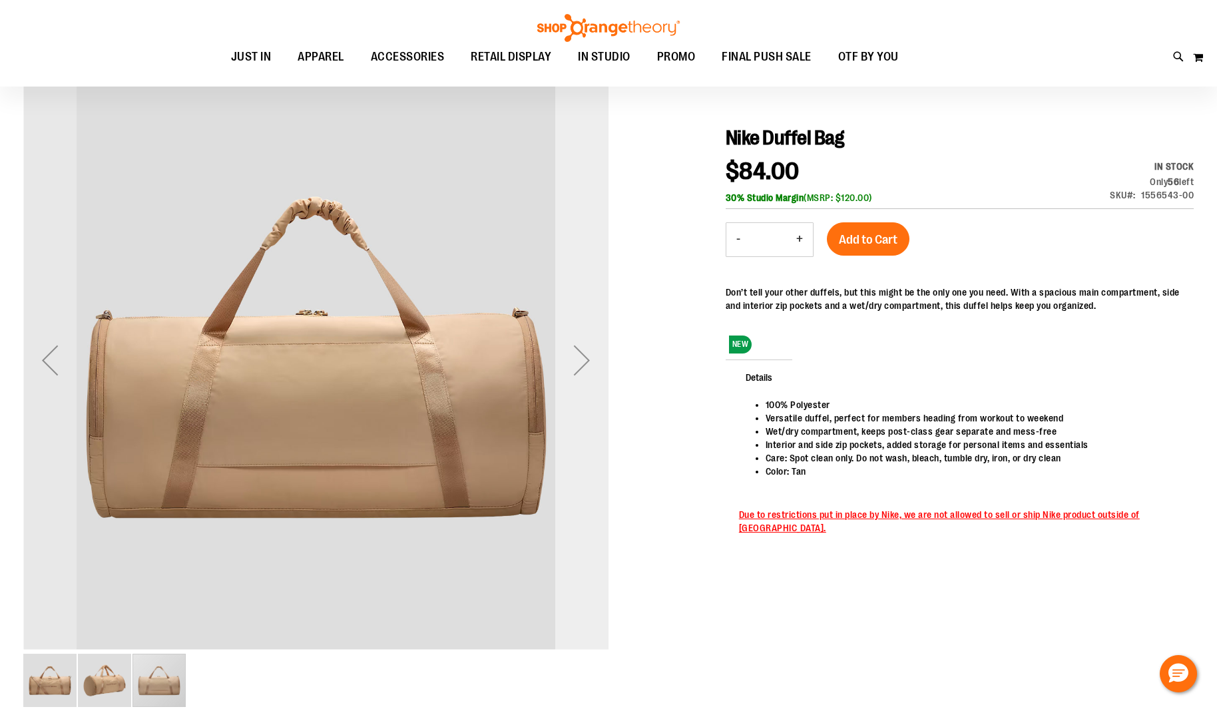
click at [582, 359] on div "Next" at bounding box center [581, 360] width 53 height 53
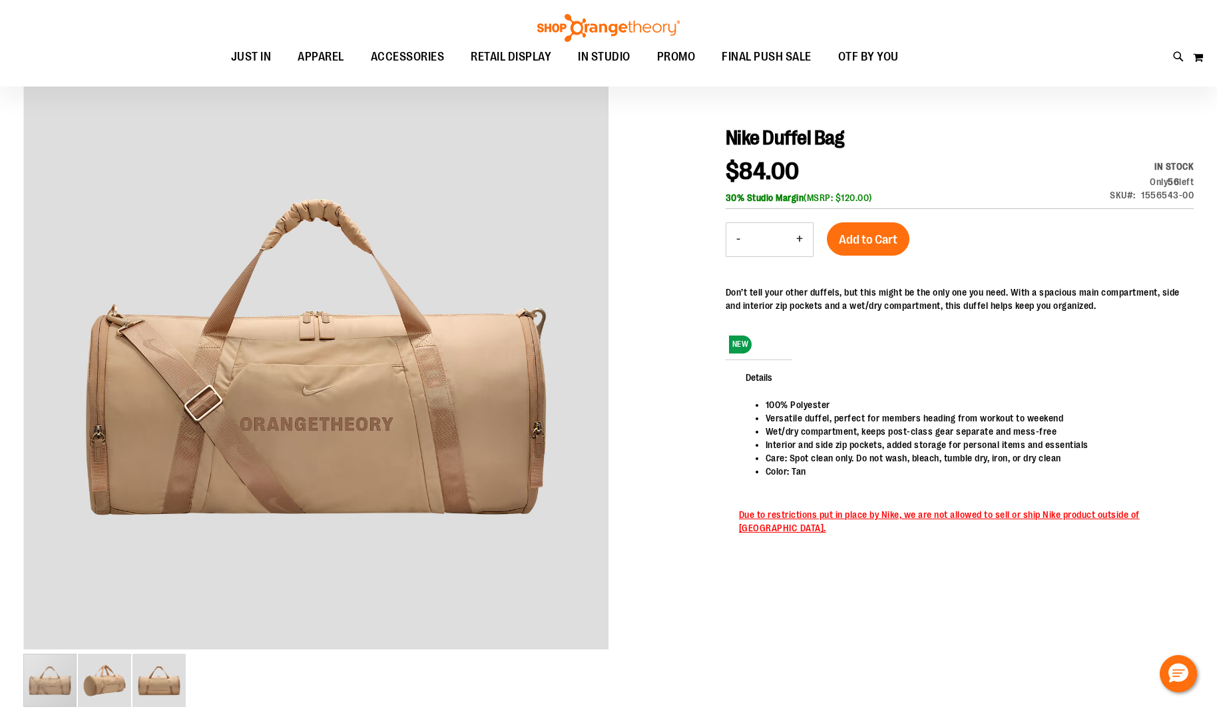
click at [630, 352] on div at bounding box center [608, 396] width 1171 height 658
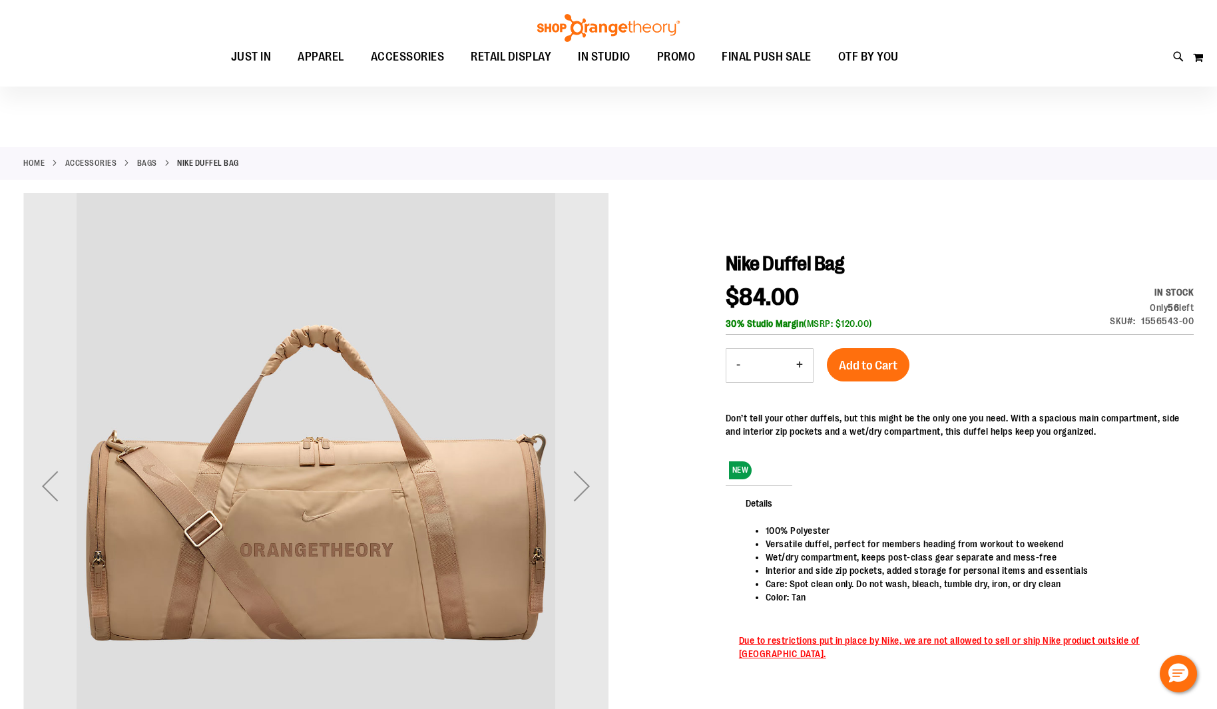
scroll to position [170, 0]
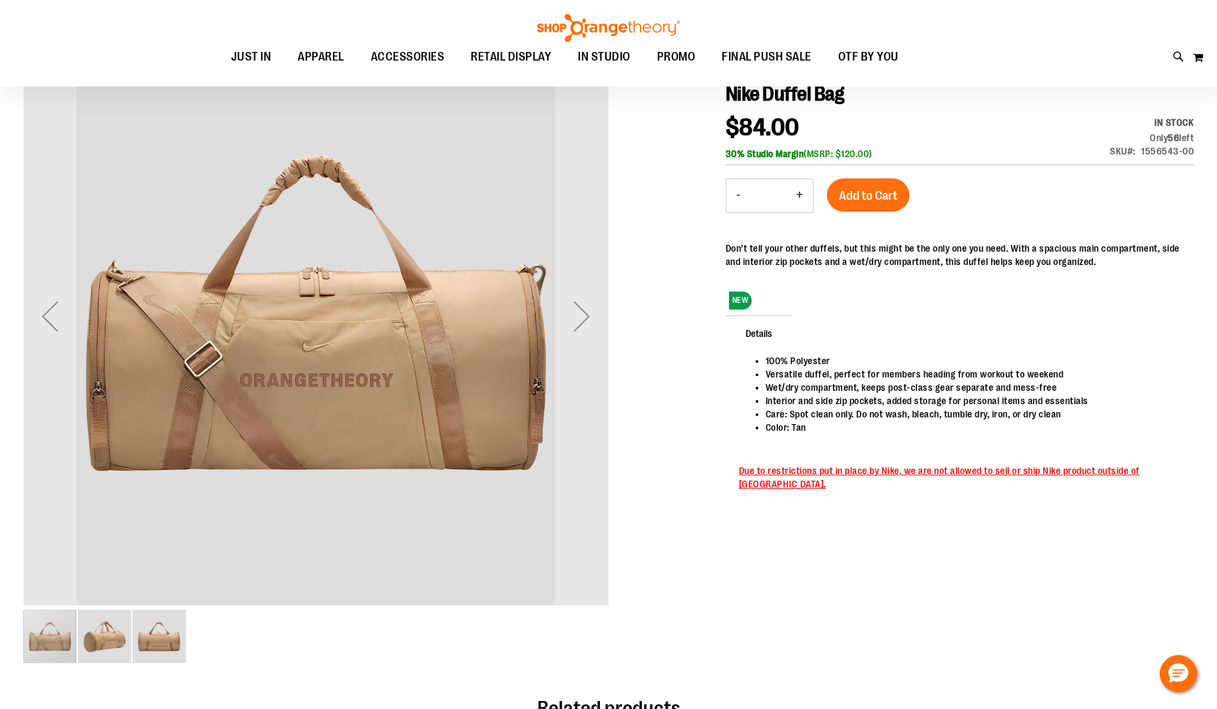
drag, startPoint x: 866, startPoint y: 204, endPoint x: 854, endPoint y: 236, distance: 34.1
click at [866, 204] on button "Add to Cart" at bounding box center [868, 194] width 83 height 33
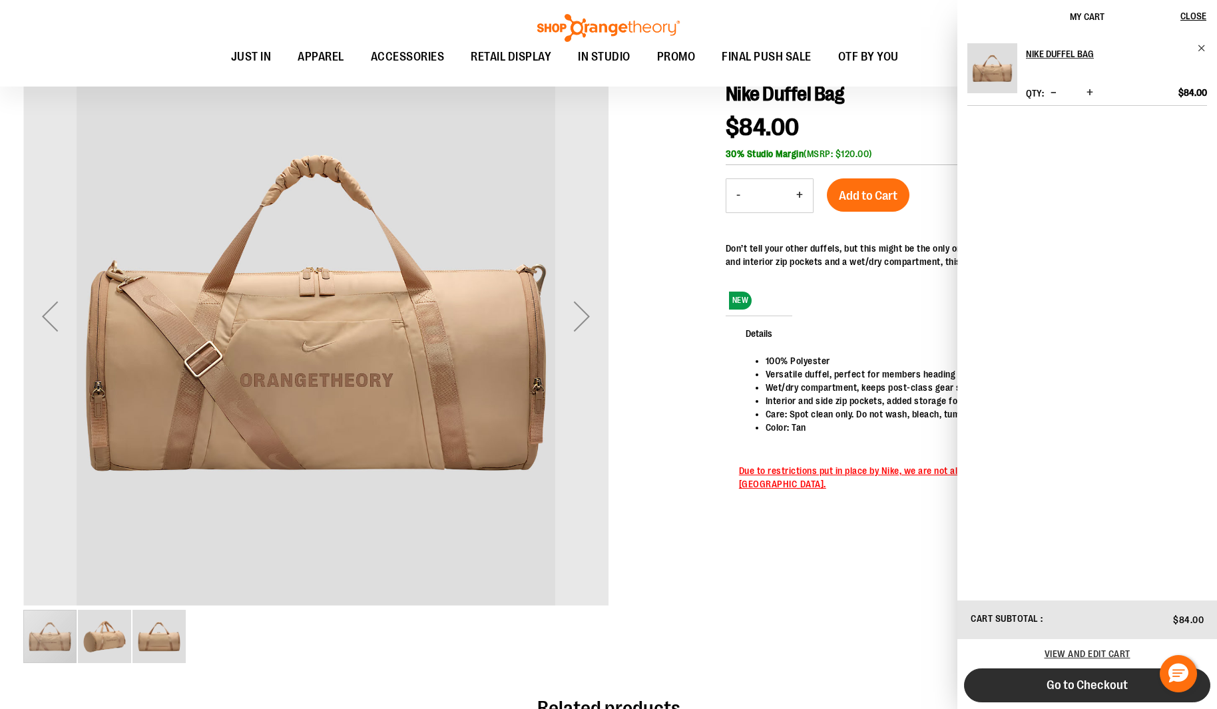
click at [1093, 687] on span "Go to Checkout" at bounding box center [1087, 685] width 81 height 15
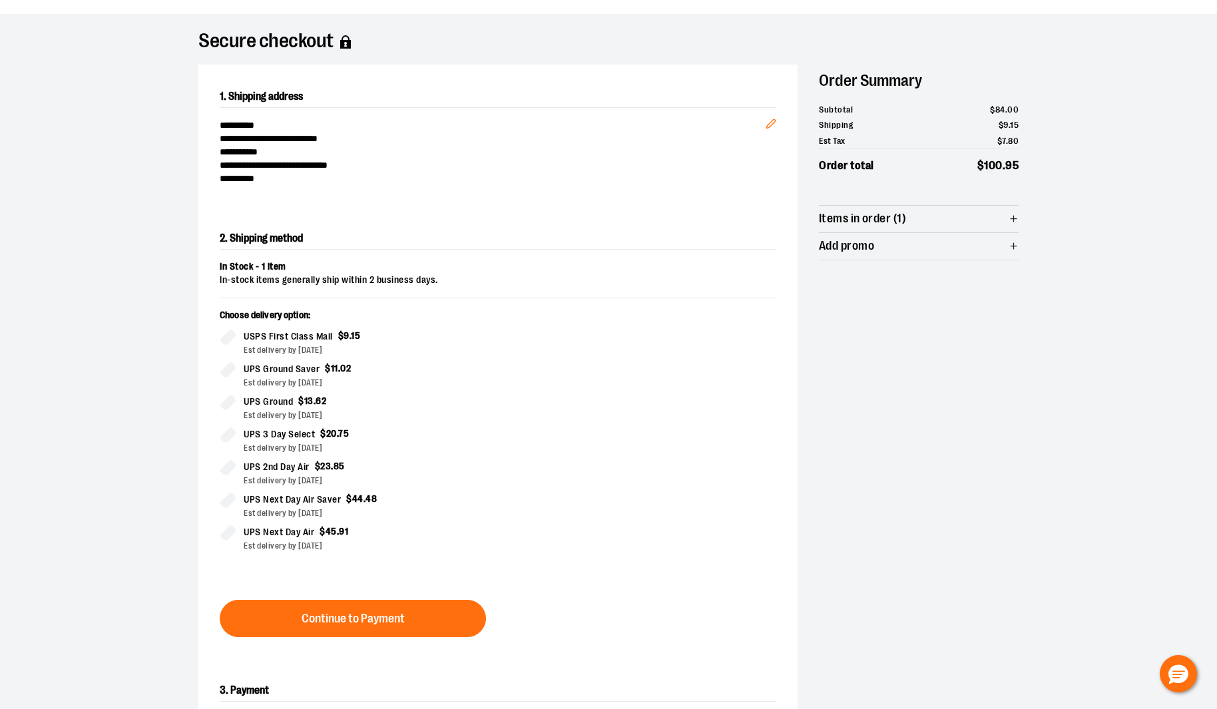
scroll to position [60, 0]
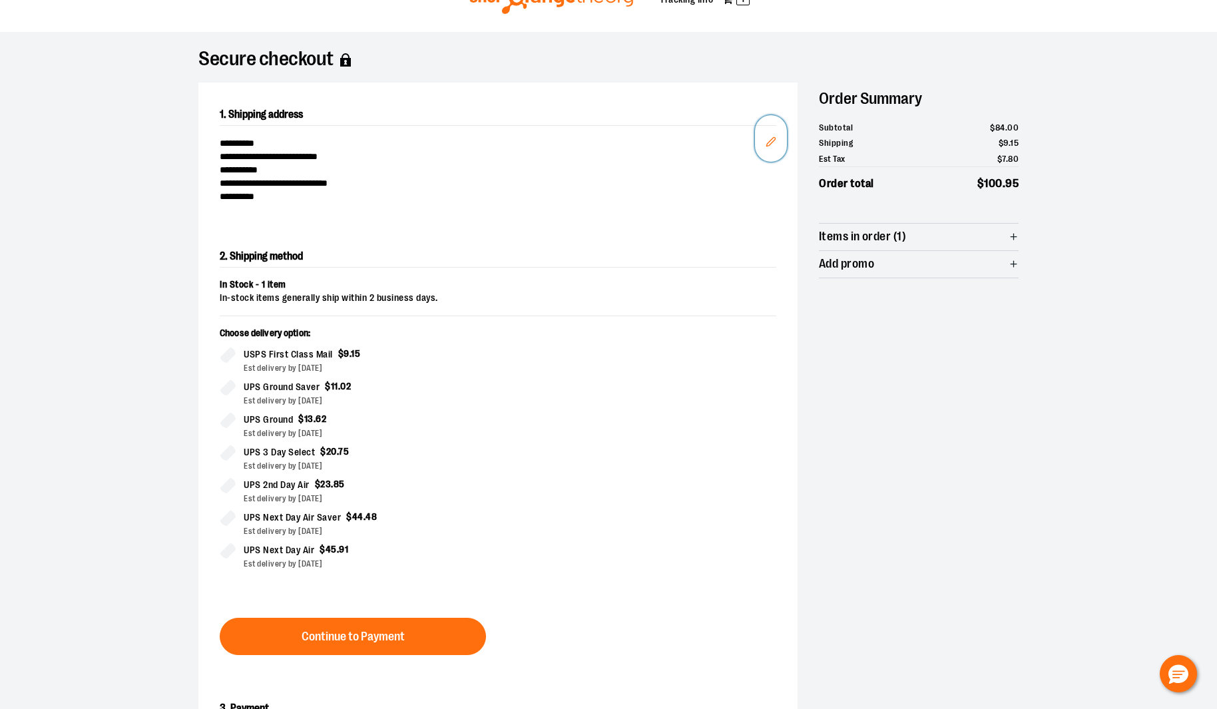
click at [773, 142] on icon "Edit" at bounding box center [771, 141] width 11 height 11
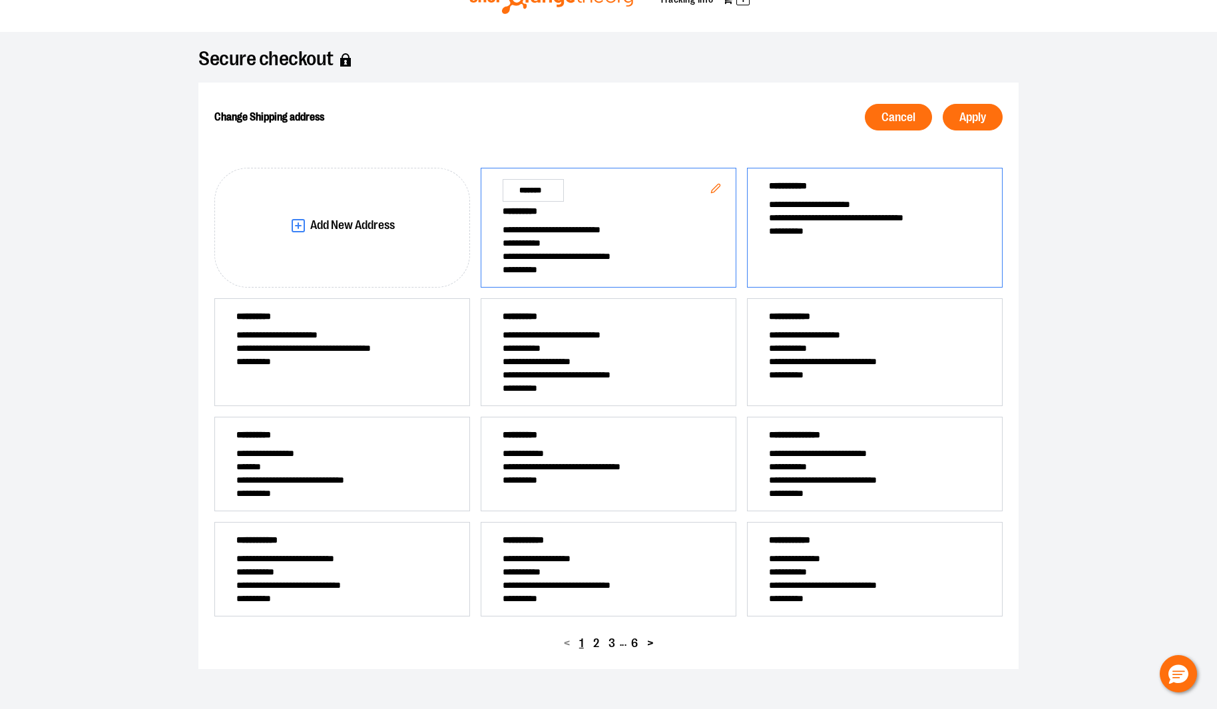
click at [822, 218] on span "**********" at bounding box center [875, 217] width 212 height 13
click at [396, 330] on span "**********" at bounding box center [342, 334] width 212 height 13
click at [997, 121] on button "Apply" at bounding box center [973, 117] width 60 height 27
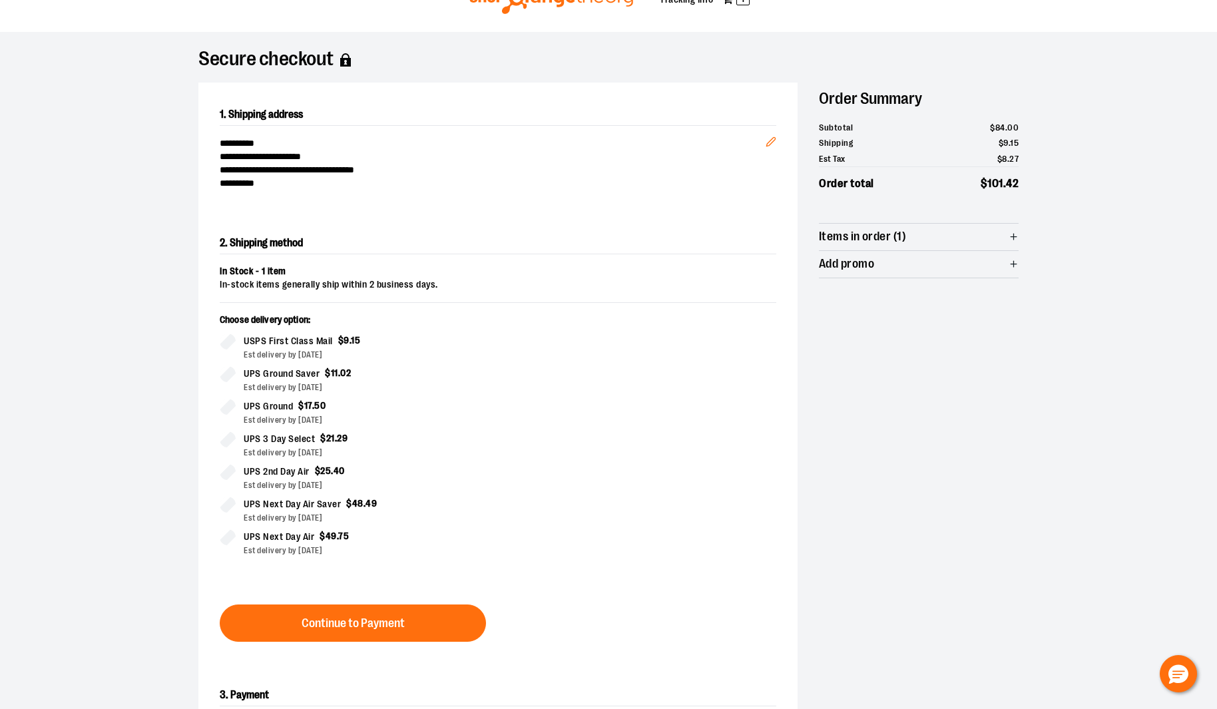
drag, startPoint x: 130, startPoint y: 278, endPoint x: 182, endPoint y: 378, distance: 112.6
click at [129, 278] on div "**********" at bounding box center [608, 415] width 959 height 767
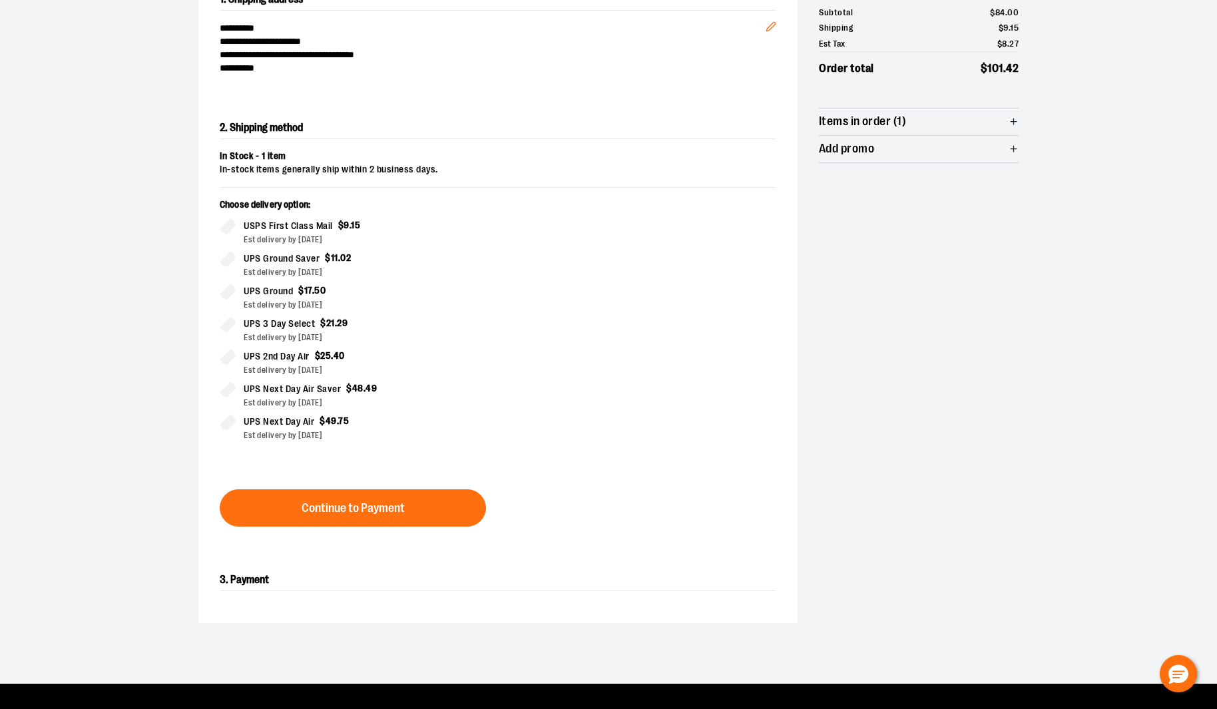
scroll to position [180, 0]
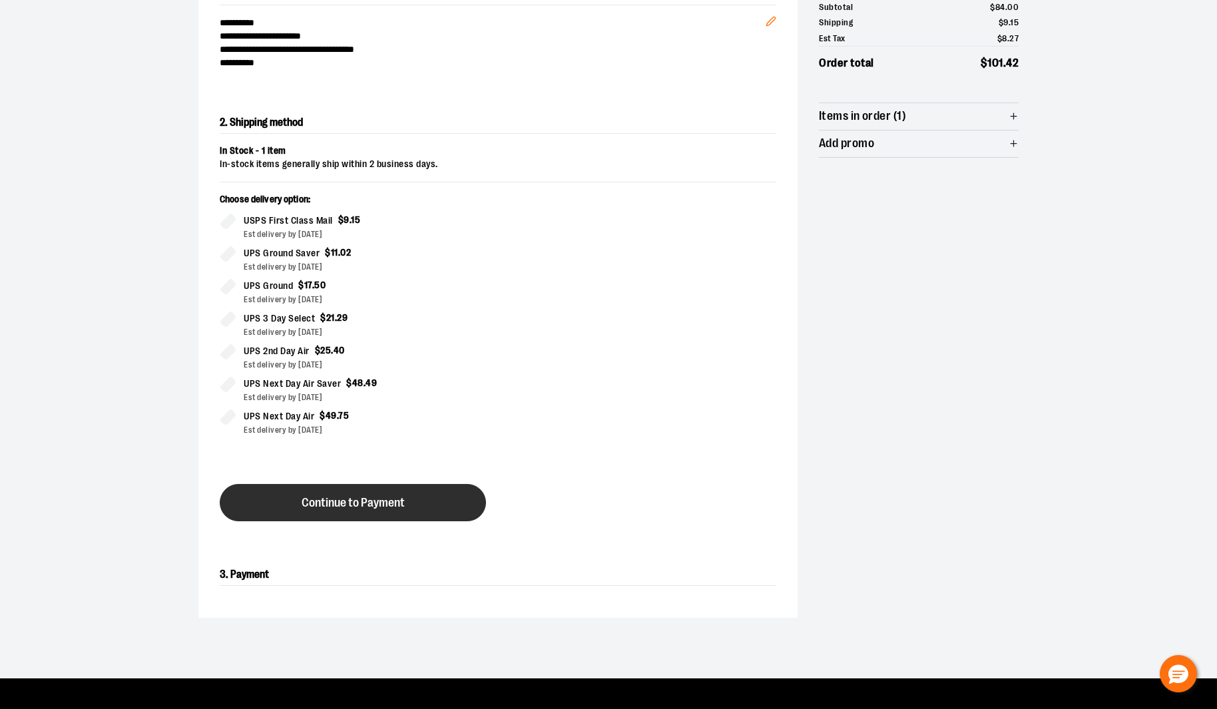
click at [344, 510] on button "Continue to Payment" at bounding box center [353, 502] width 266 height 37
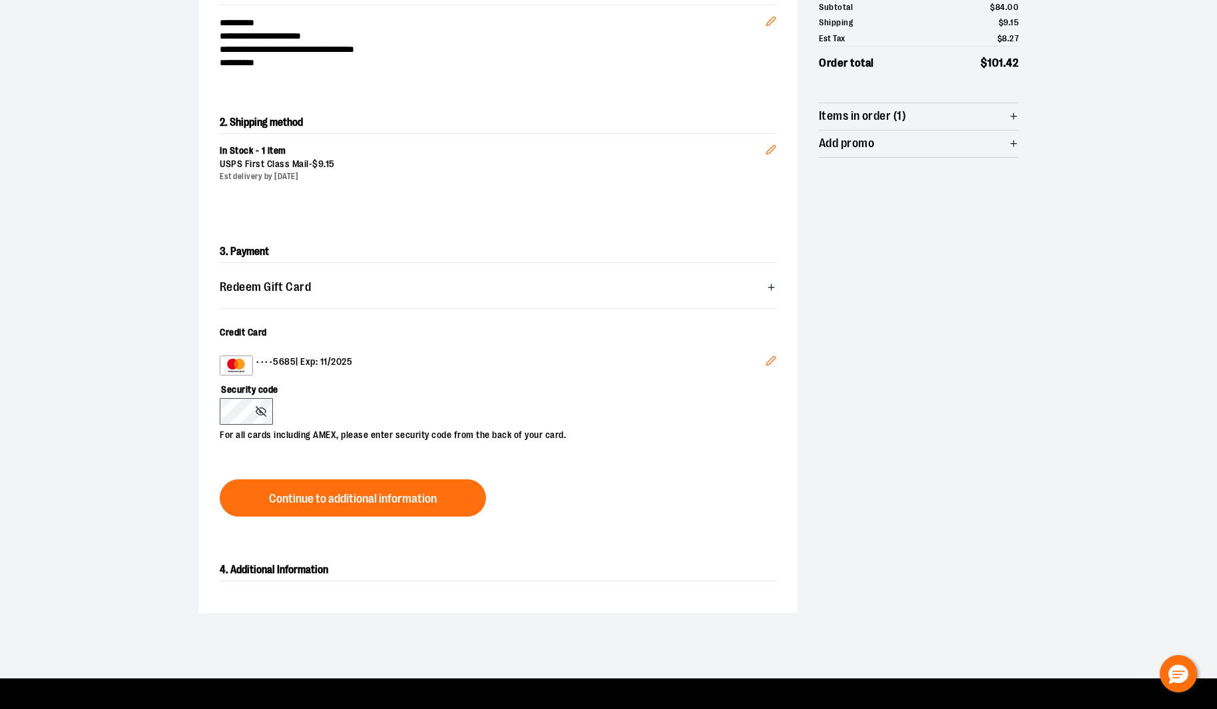
click at [774, 360] on icon "Edit" at bounding box center [771, 361] width 11 height 11
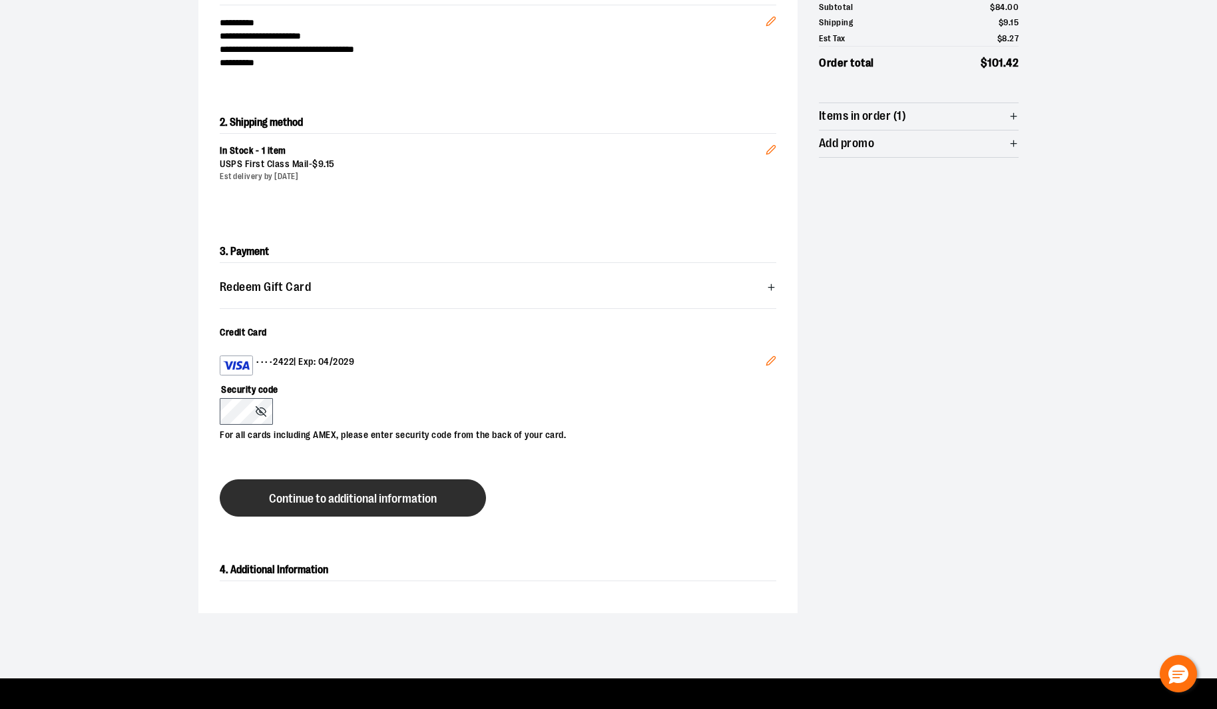
drag, startPoint x: 356, startPoint y: 525, endPoint x: 360, endPoint y: 512, distance: 13.1
click at [356, 523] on div "3. Payment Redeem Gift Card Card number * Pin number * Apply gift card Cancel C…" at bounding box center [497, 379] width 599 height 318
click at [361, 499] on span "Continue to additional information" at bounding box center [353, 499] width 168 height 13
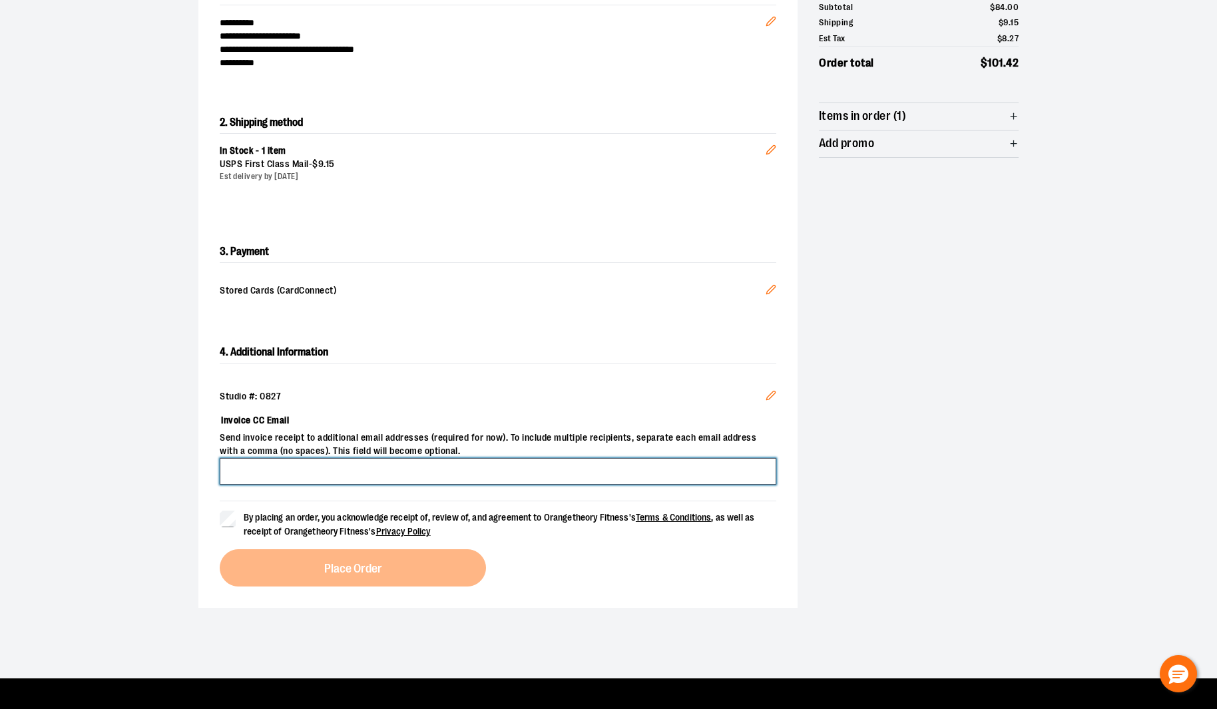
click at [346, 466] on input "Invoice CC Email" at bounding box center [498, 471] width 557 height 27
type input "*****"
type input "**********"
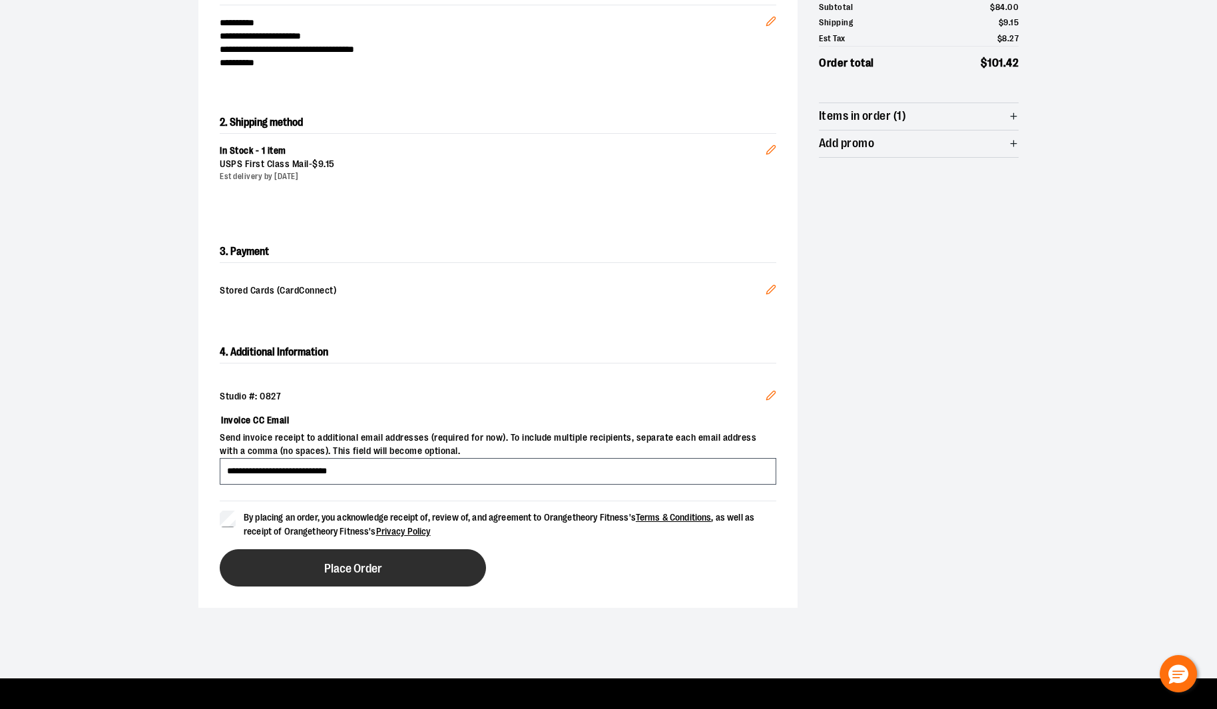
click at [354, 571] on span "Place Order" at bounding box center [353, 569] width 58 height 13
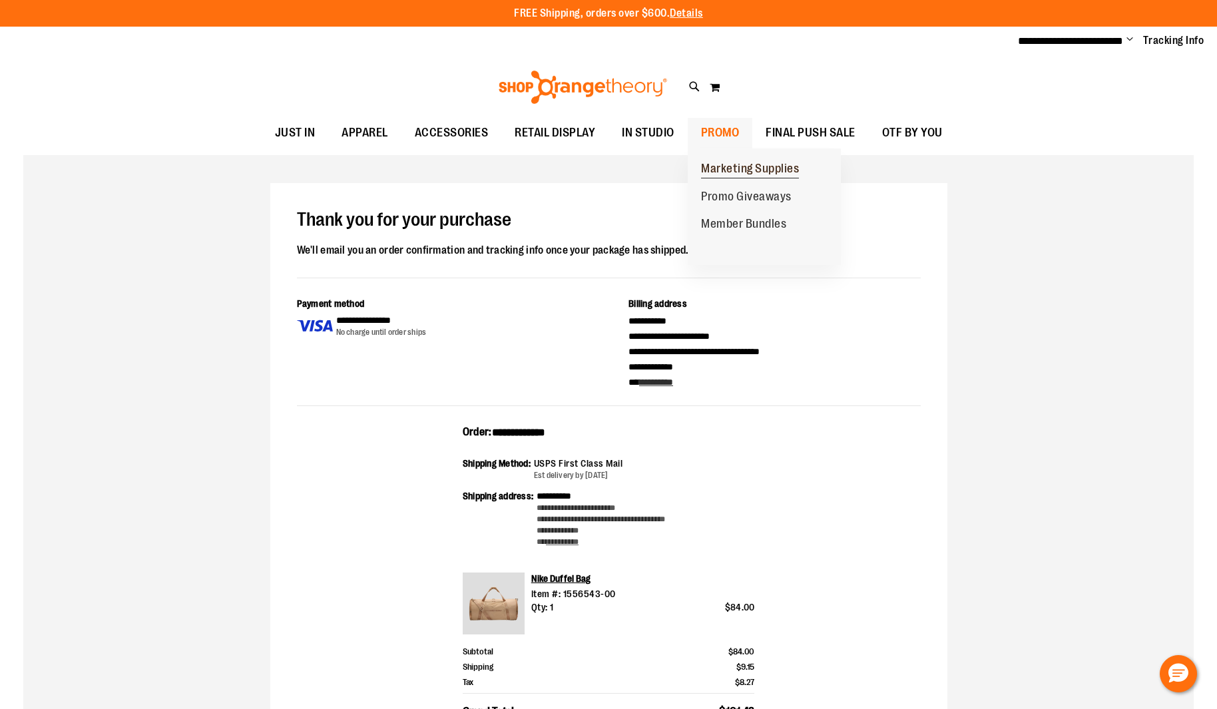
click at [742, 166] on span "Marketing Supplies" at bounding box center [750, 170] width 98 height 17
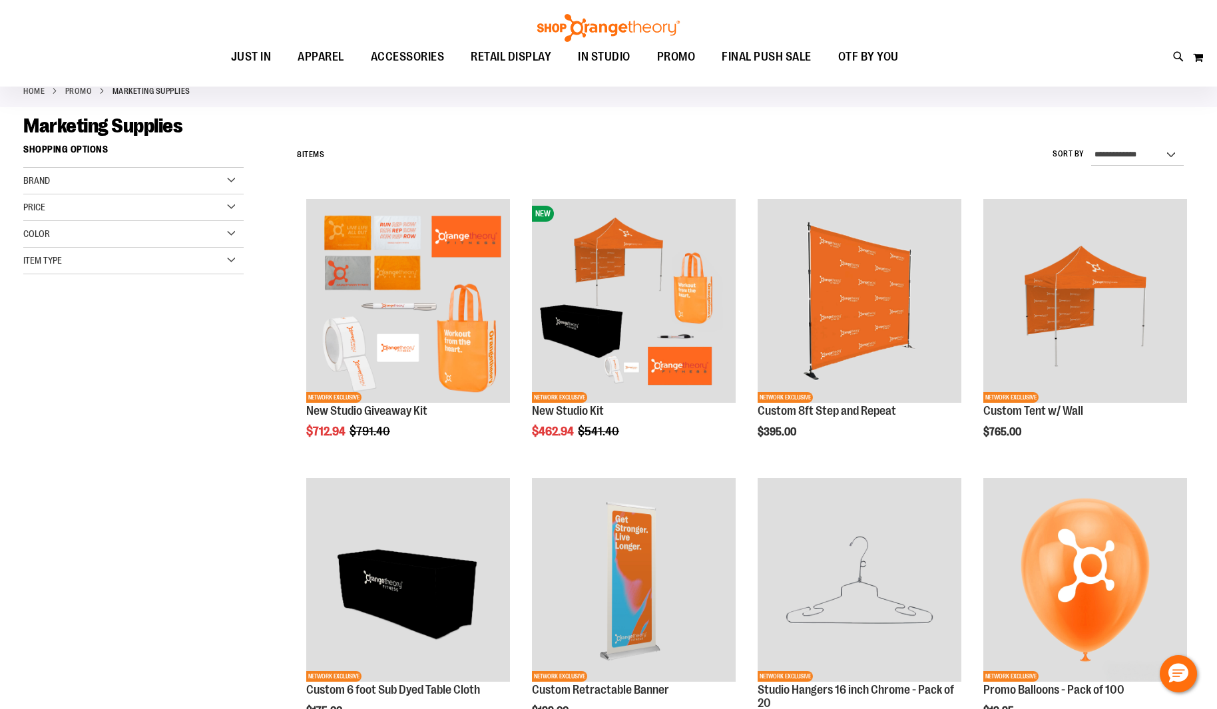
scroll to position [74, 0]
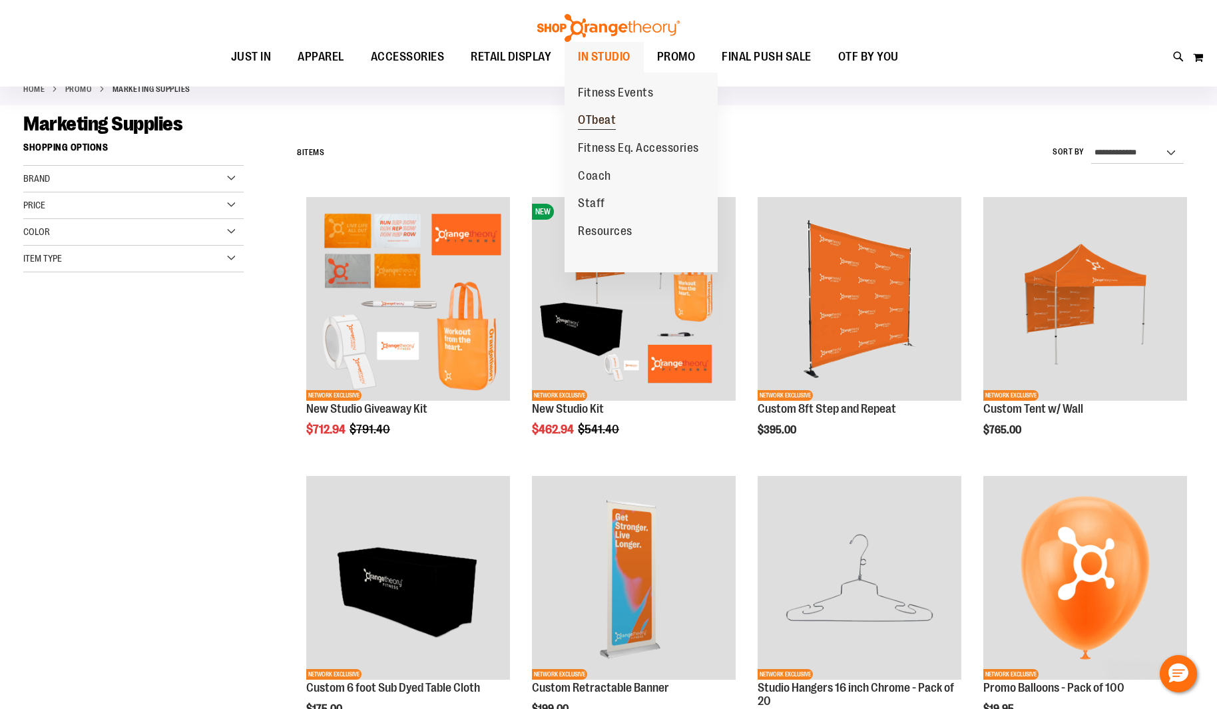
click at [604, 118] on span "OTbeat" at bounding box center [597, 121] width 38 height 17
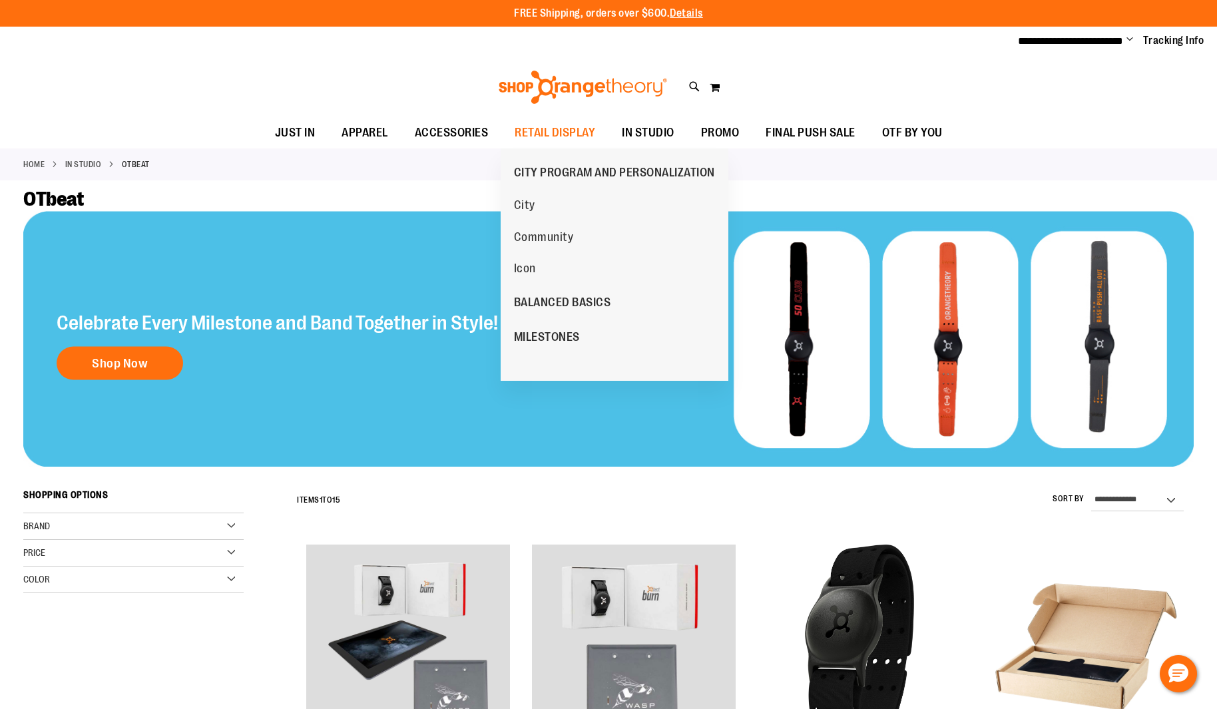
click at [531, 268] on span "Icon" at bounding box center [525, 270] width 22 height 17
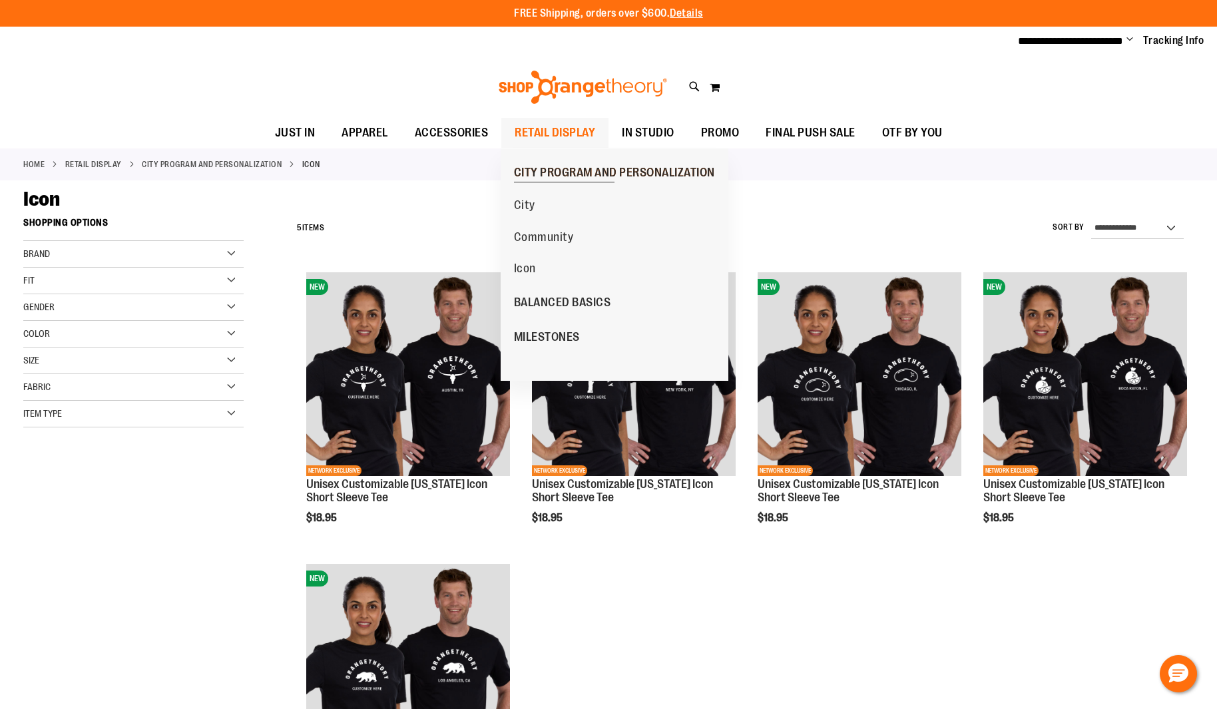
click at [548, 170] on span "CITY PROGRAM AND PERSONALIZATION" at bounding box center [614, 174] width 201 height 17
click at [551, 129] on span "RETAIL DISPLAY" at bounding box center [555, 133] width 81 height 30
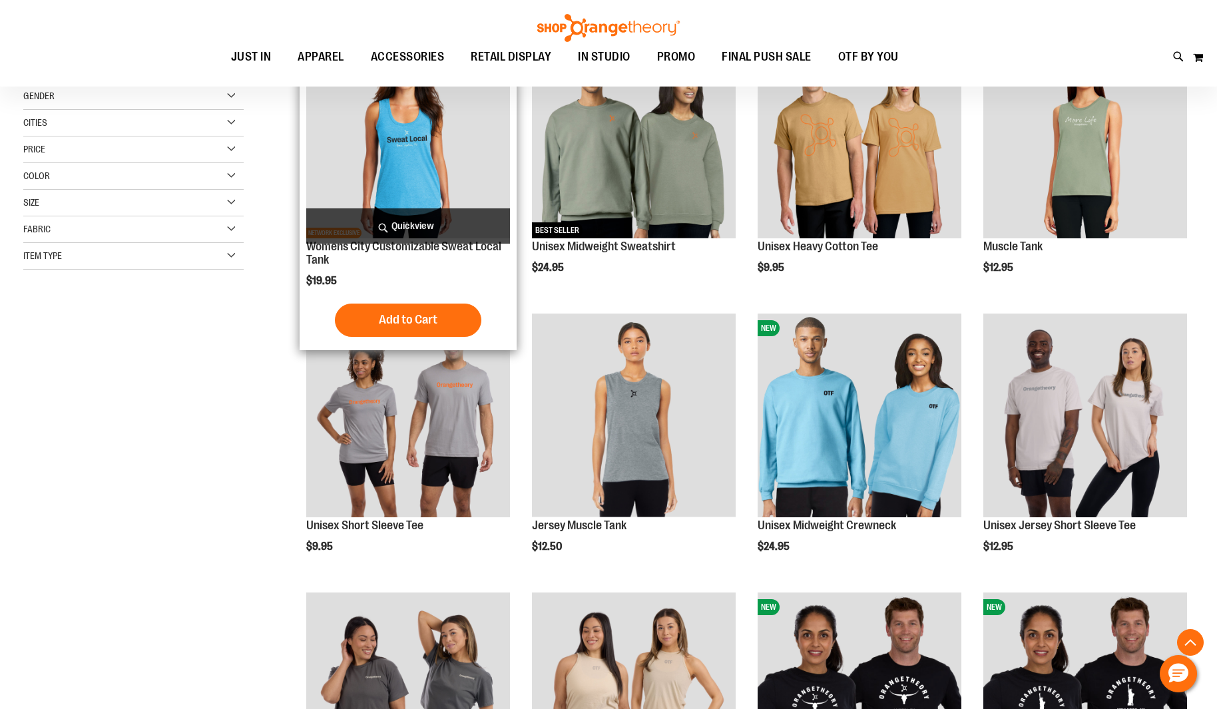
scroll to position [238, 0]
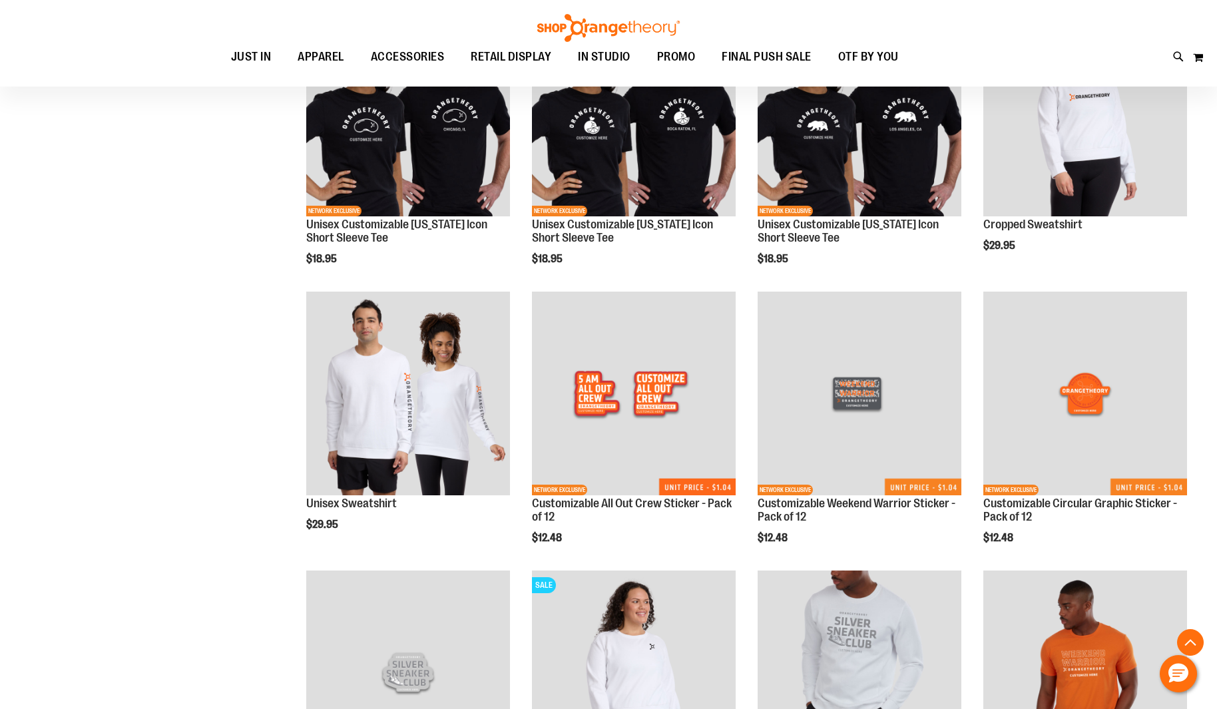
scroll to position [1127, 0]
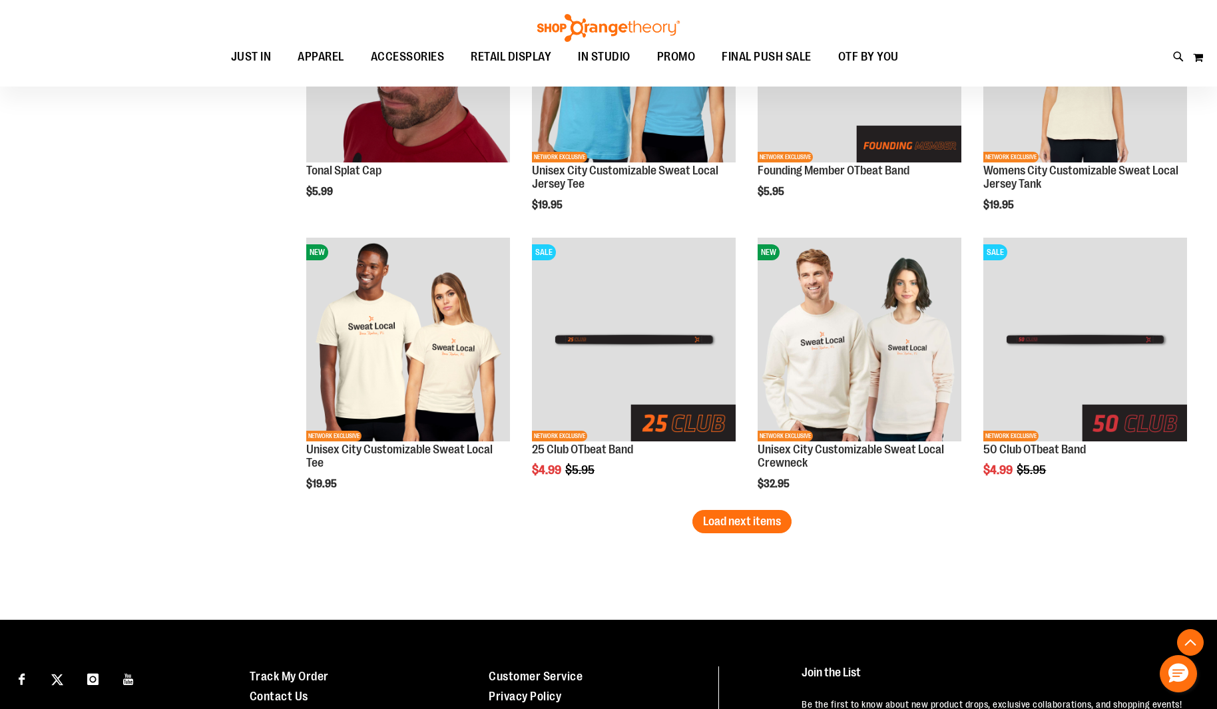
scroll to position [2348, 0]
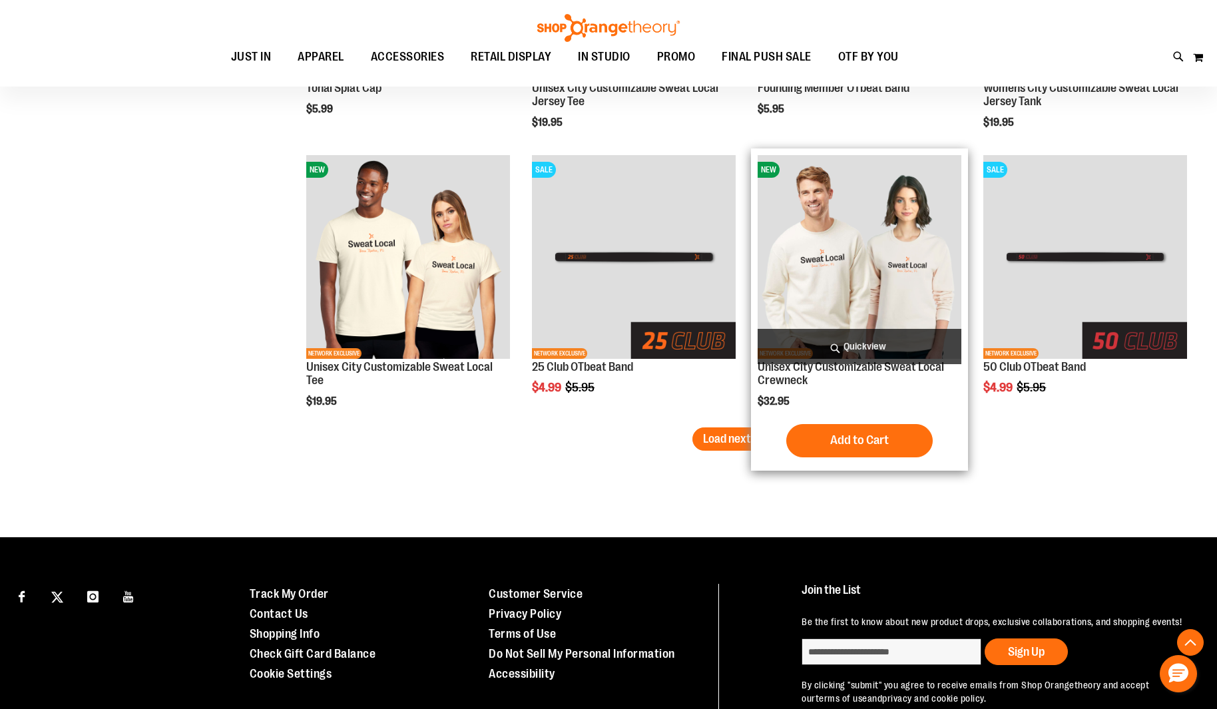
click at [856, 252] on img "product" at bounding box center [860, 257] width 204 height 204
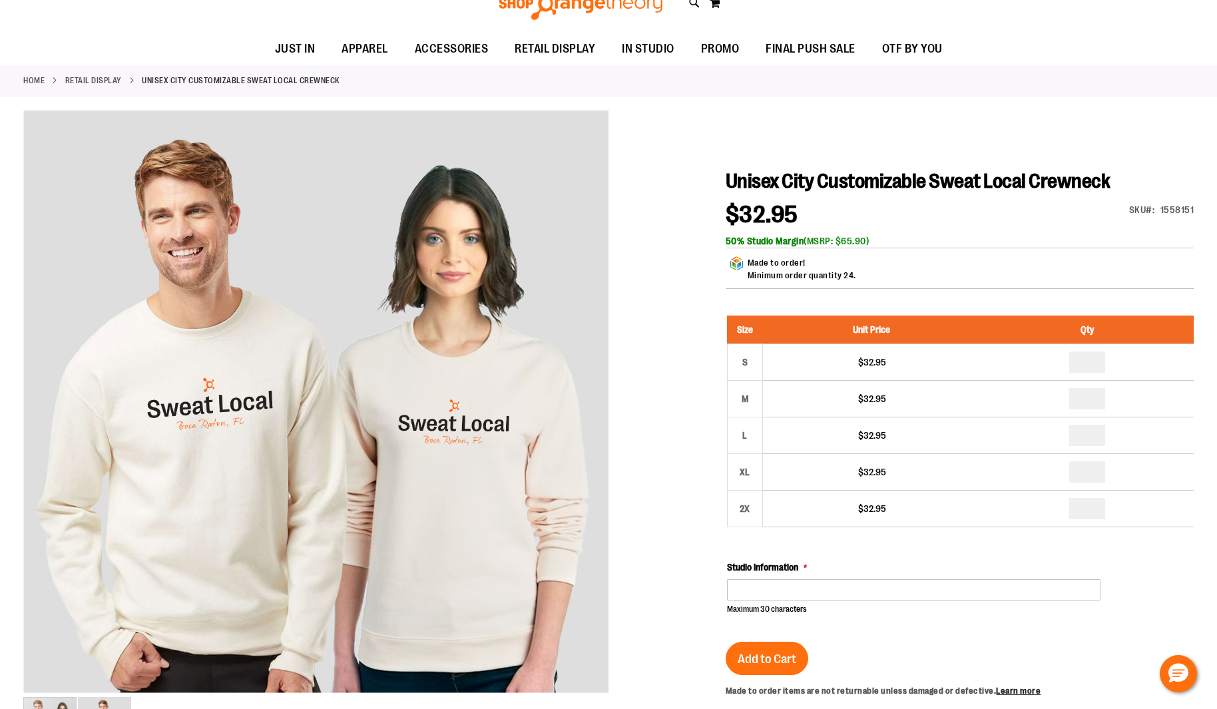
scroll to position [138, 0]
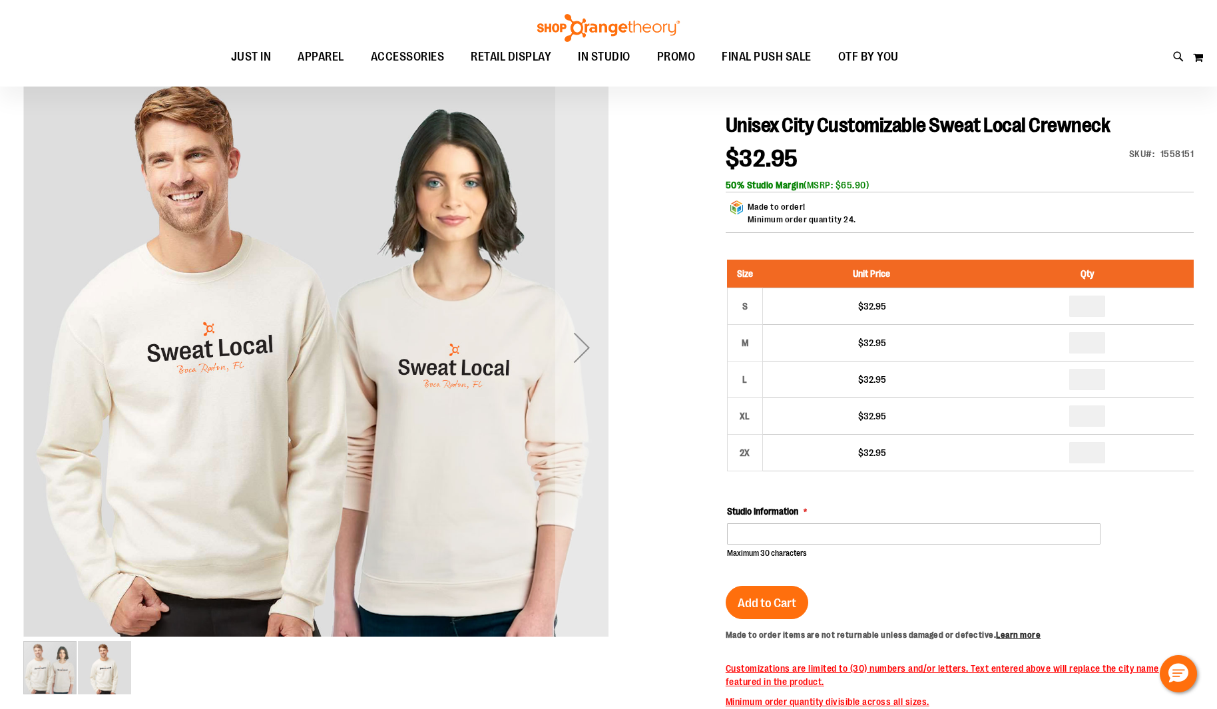
click at [118, 669] on img "image 2 of 2" at bounding box center [104, 667] width 53 height 53
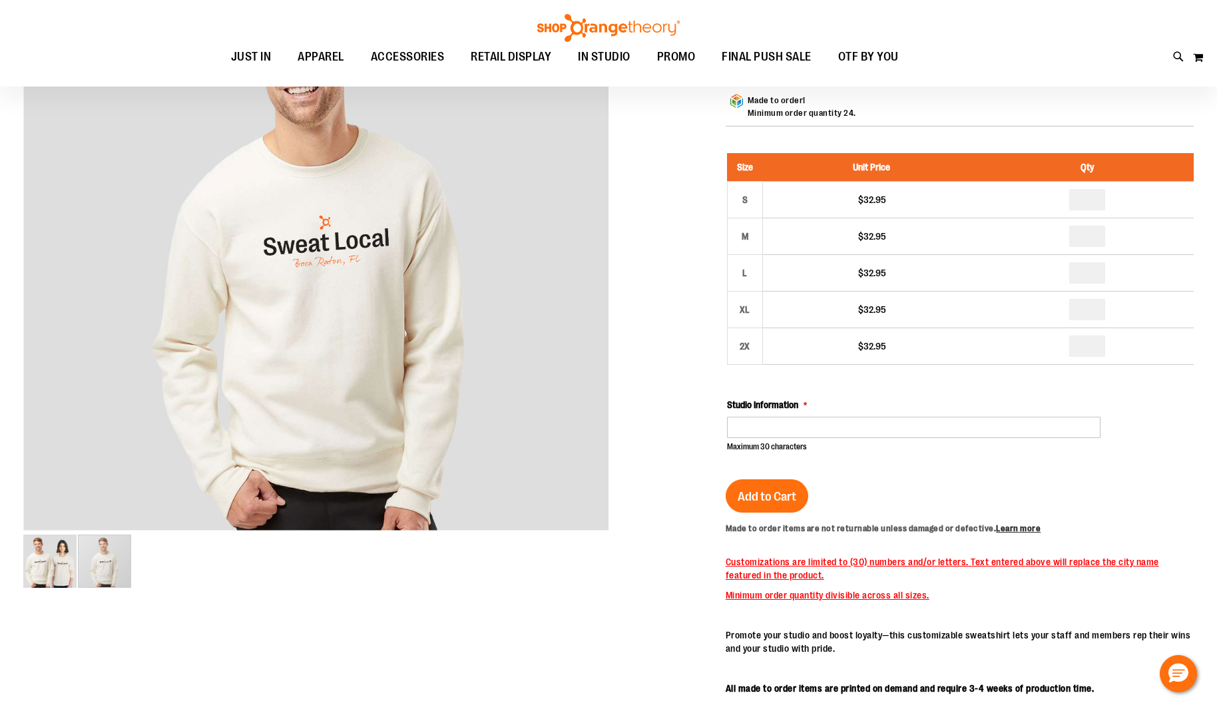
scroll to position [347, 0]
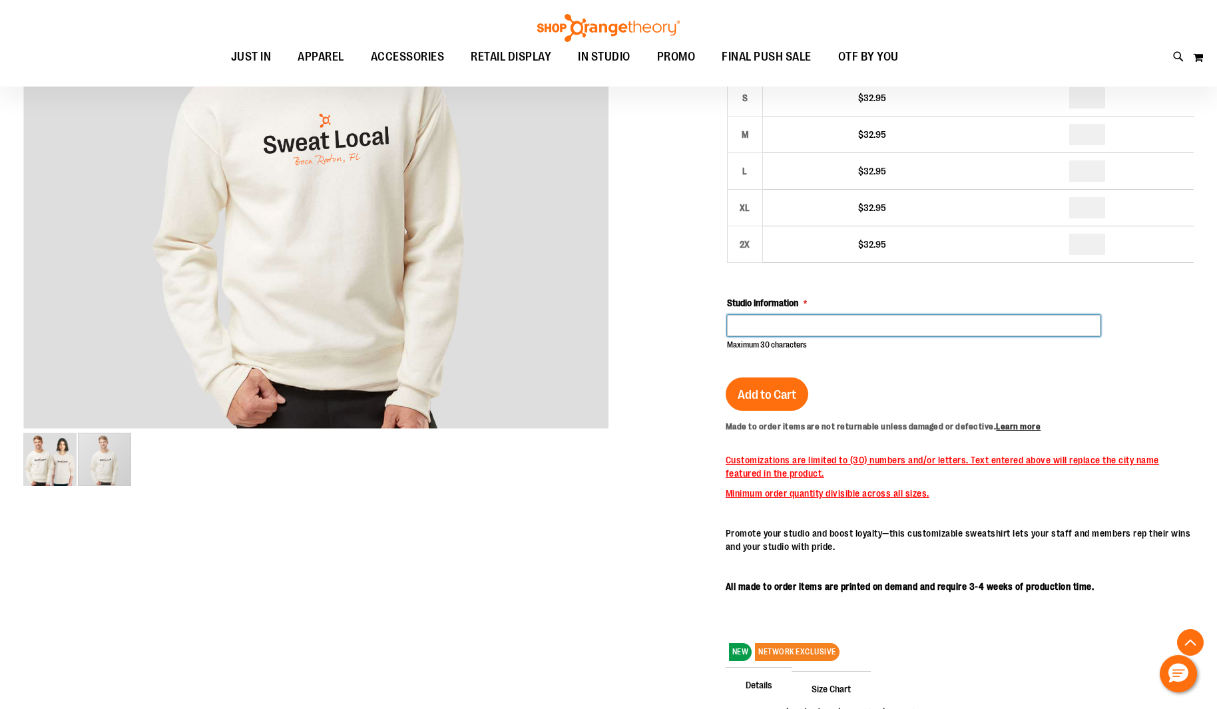
click at [806, 315] on input "Studio Information" at bounding box center [914, 325] width 374 height 21
click at [639, 360] on div at bounding box center [608, 362] width 1171 height 1033
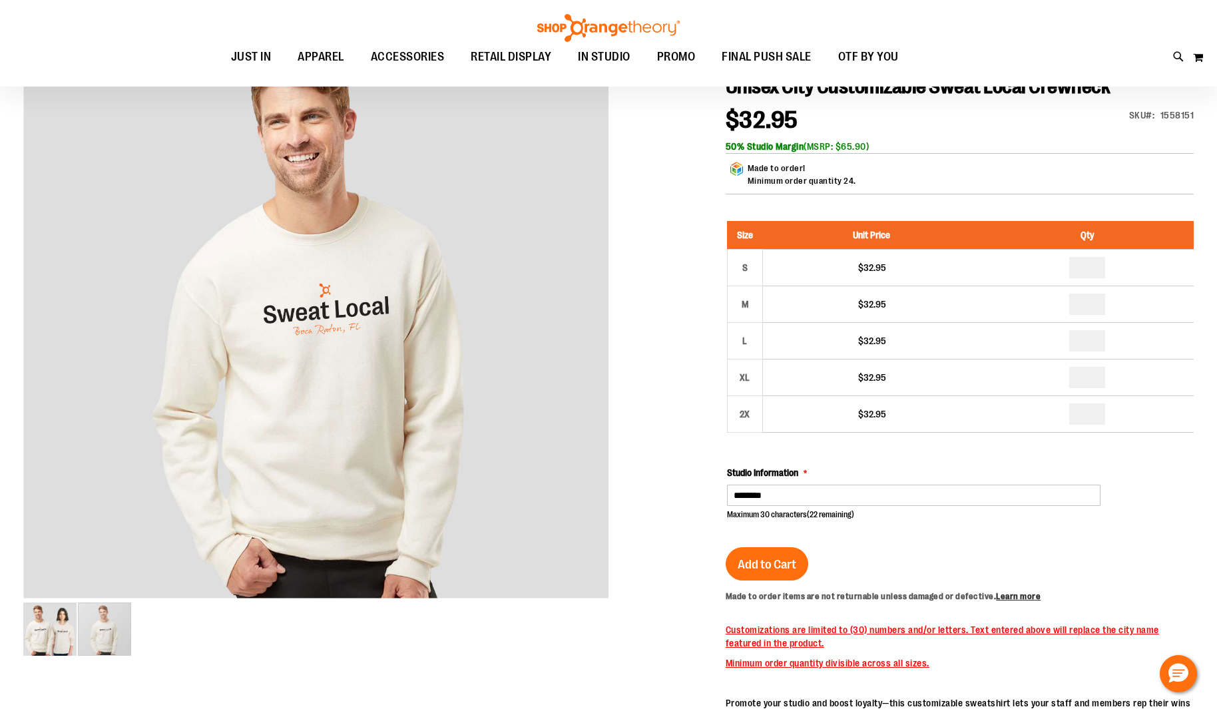
scroll to position [130, 0]
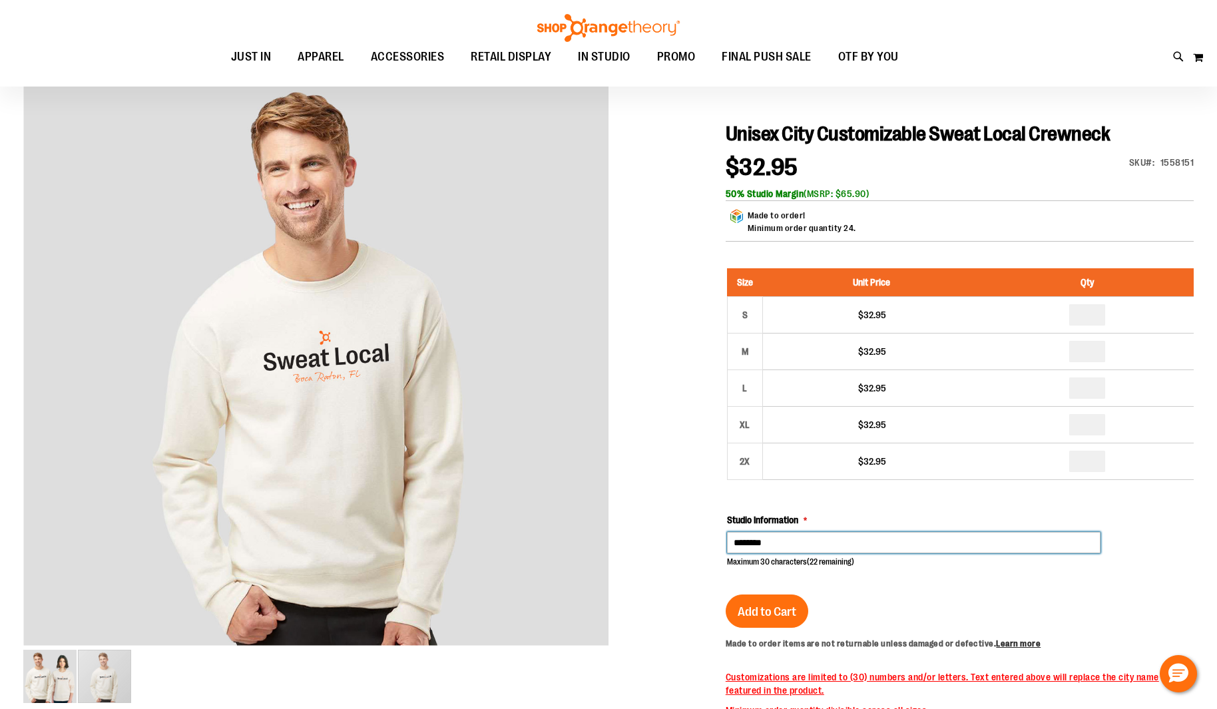
click at [800, 547] on input "********" at bounding box center [914, 542] width 374 height 21
type input "**********"
click at [648, 511] on div at bounding box center [608, 579] width 1171 height 1033
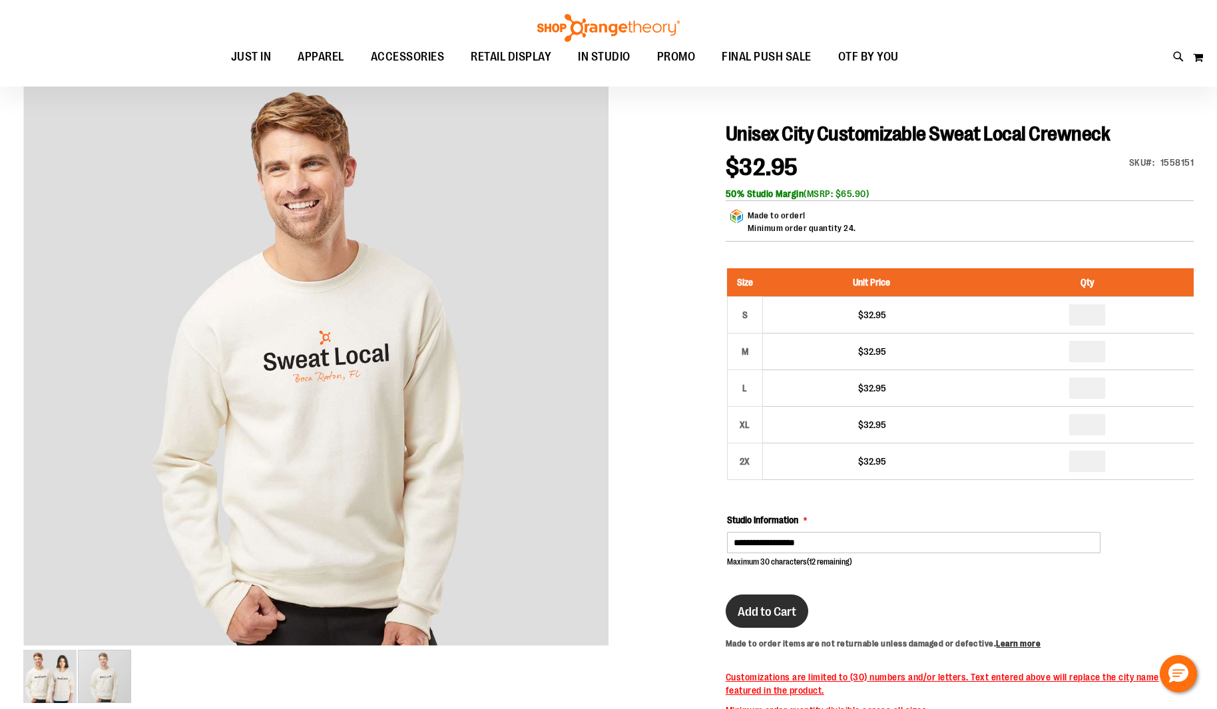
click at [776, 613] on span "Add to Cart" at bounding box center [767, 612] width 59 height 15
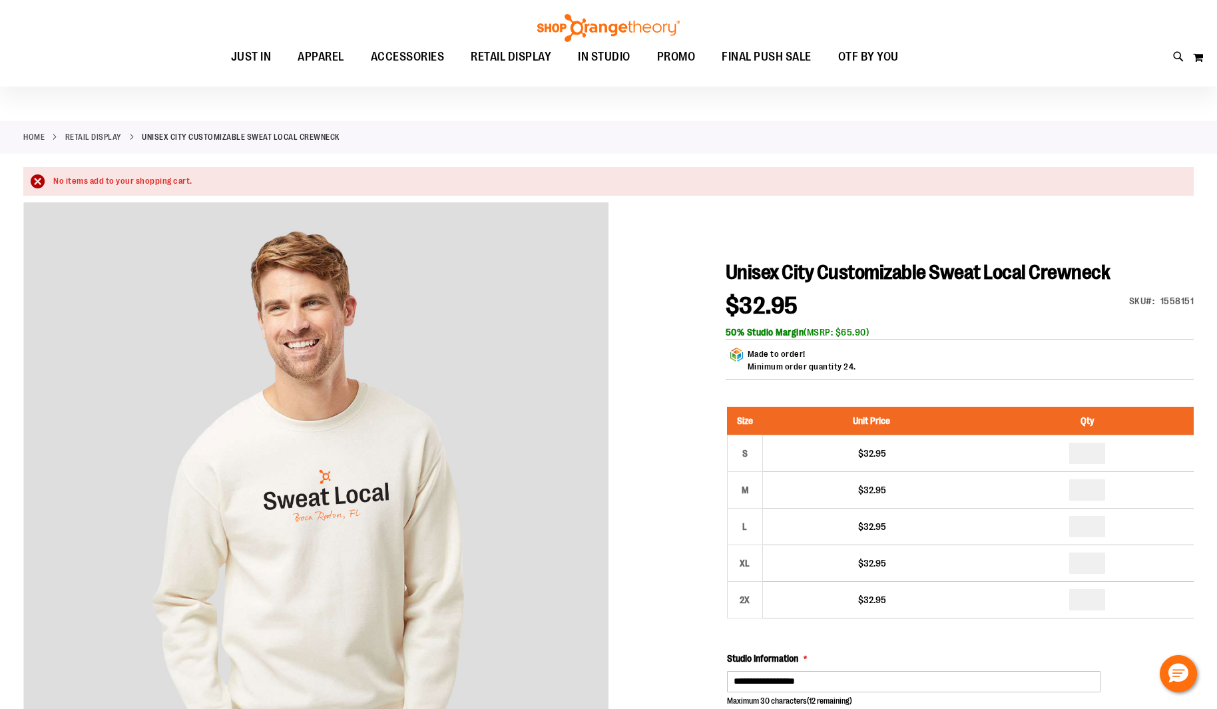
scroll to position [0, 0]
